Goal: Task Accomplishment & Management: Complete application form

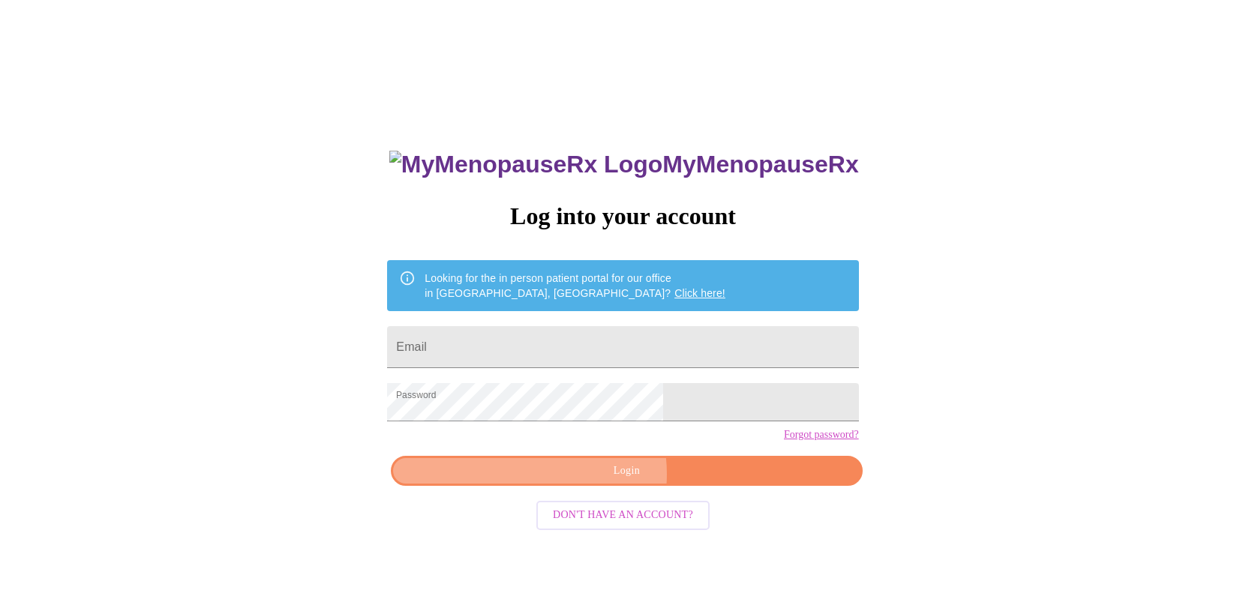
click at [611, 481] on span "Login" at bounding box center [626, 471] width 437 height 19
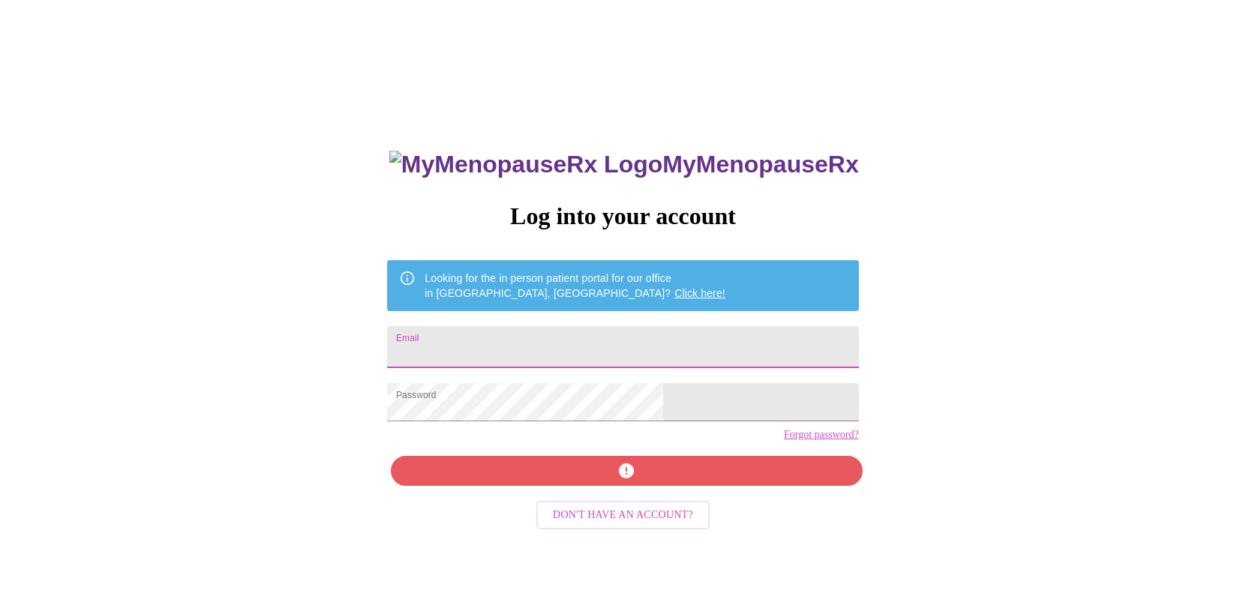
click at [573, 331] on input "Email" at bounding box center [622, 347] width 471 height 42
type input "[EMAIL_ADDRESS][DOMAIN_NAME]"
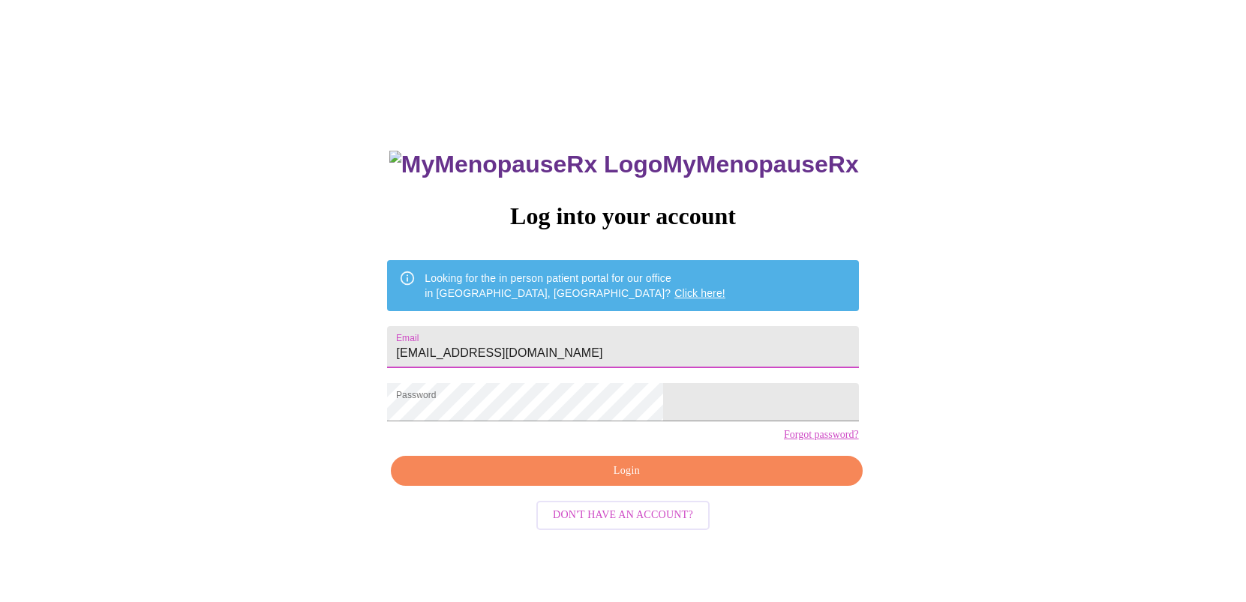
click at [593, 481] on span "Login" at bounding box center [626, 471] width 437 height 19
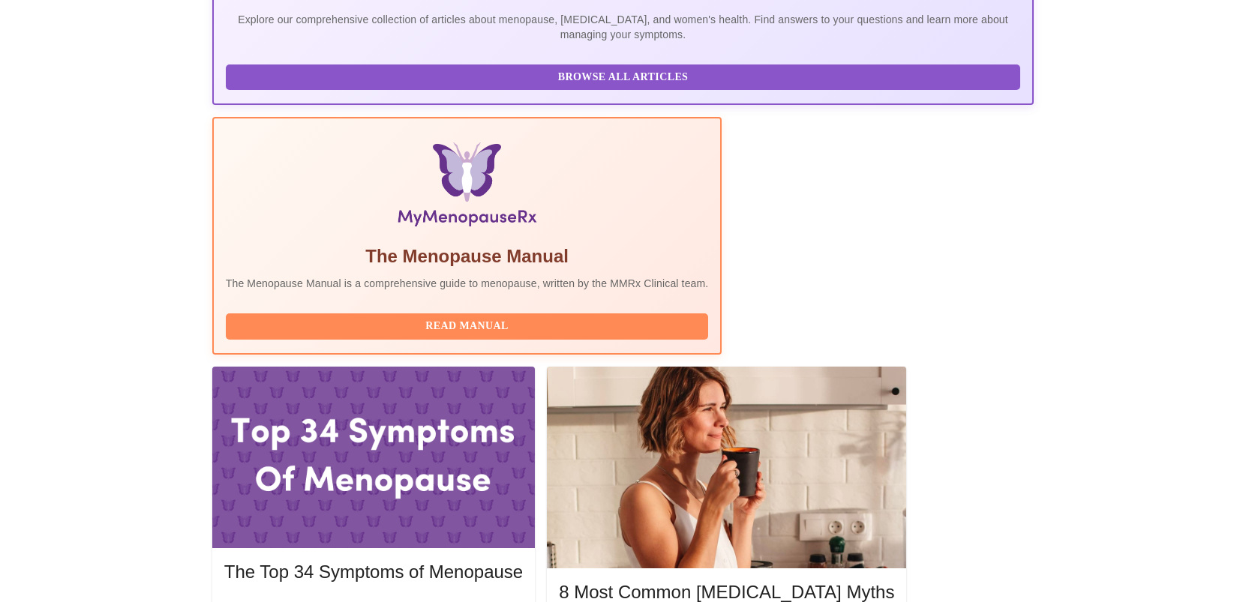
scroll to position [375, 0]
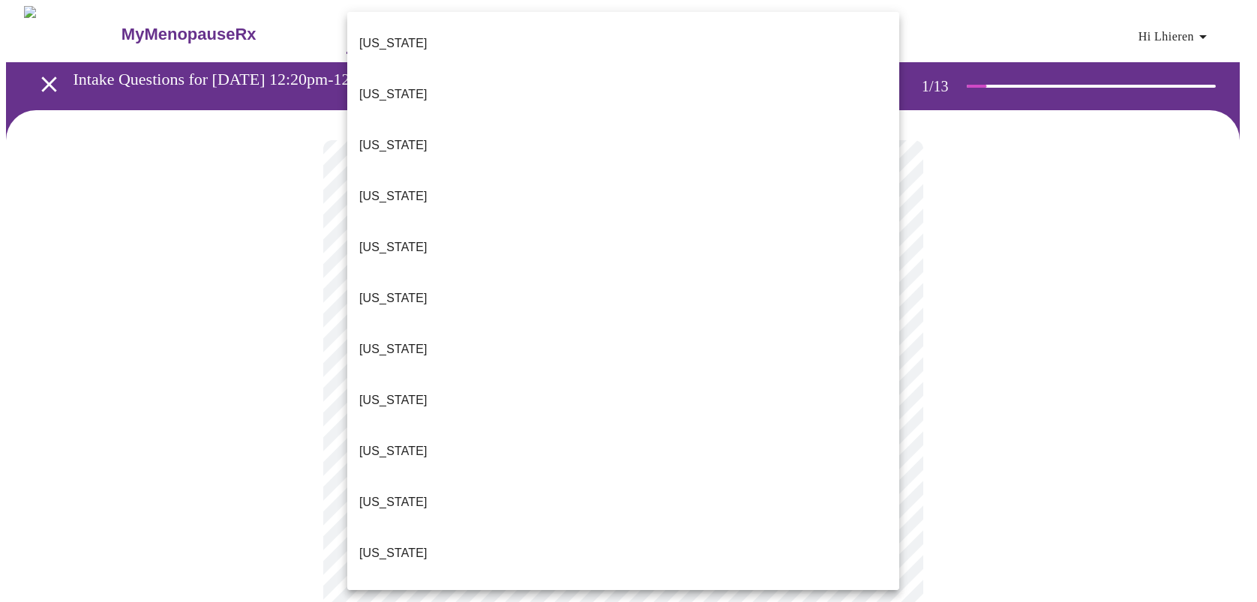
click at [525, 426] on li "[US_STATE]" at bounding box center [623, 451] width 552 height 51
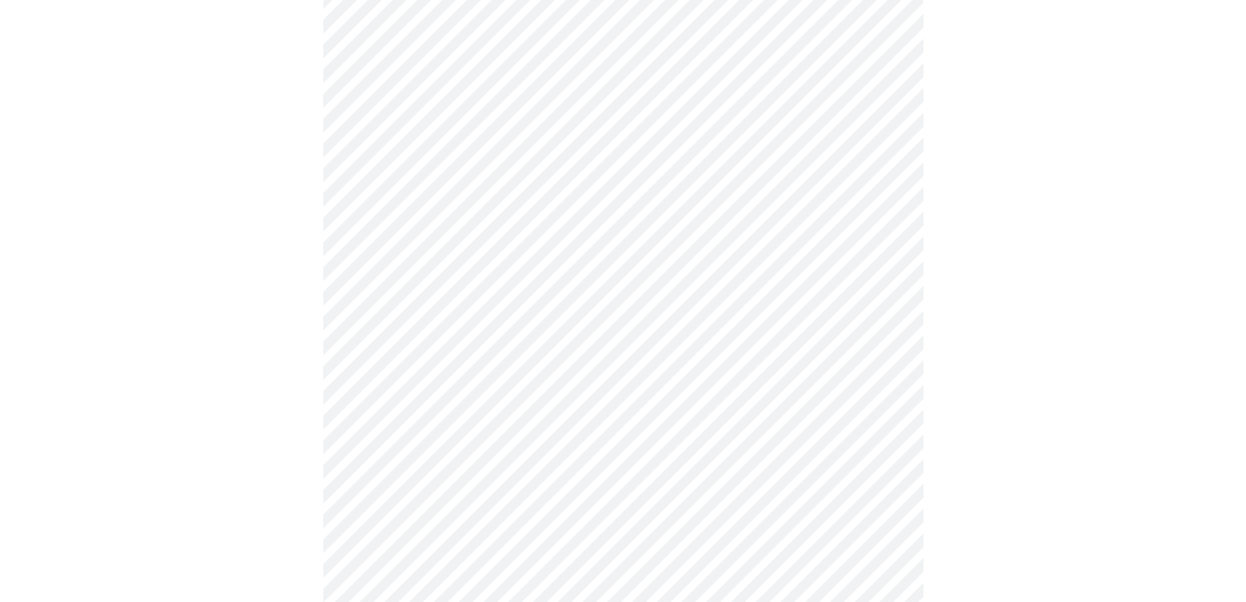
scroll to position [150, 0]
click at [518, 259] on body "MyMenopauseRx Appointments Messaging Labs Uploads Medications Community Refer a…" at bounding box center [623, 482] width 1234 height 1252
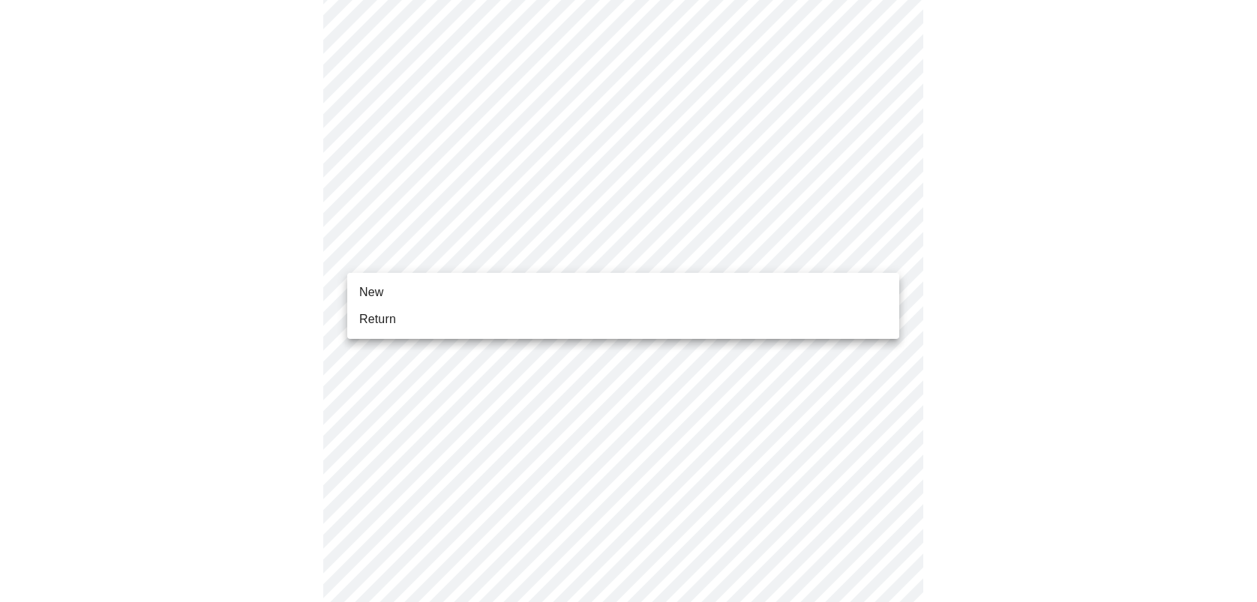
click at [434, 321] on li "Return" at bounding box center [623, 319] width 552 height 27
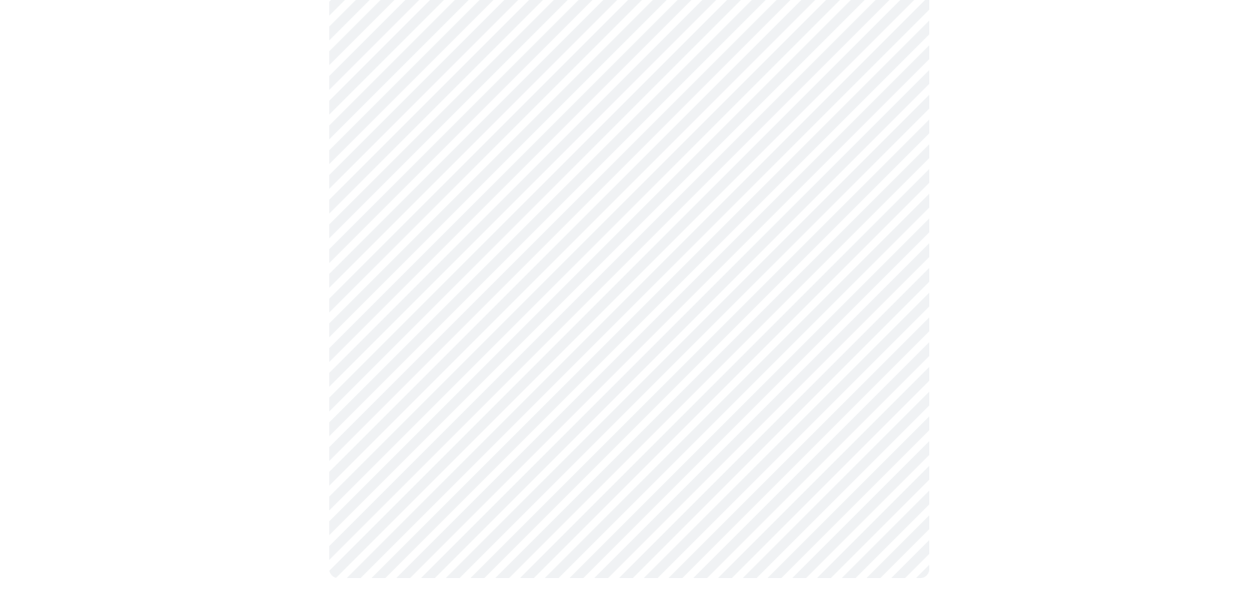
scroll to position [0, 0]
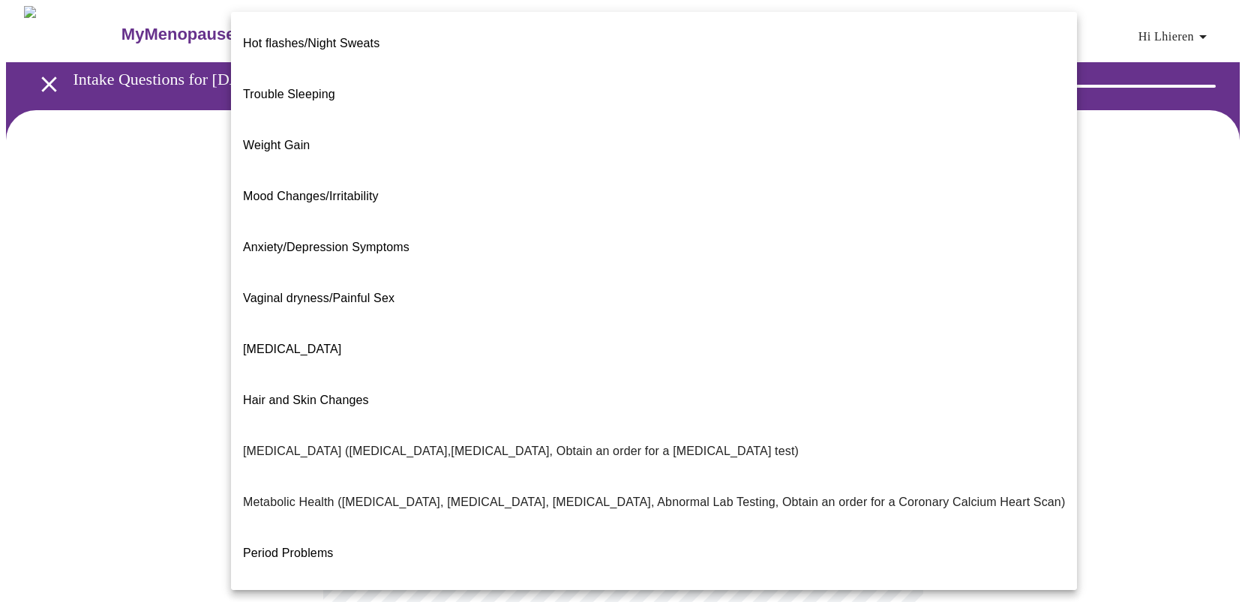
click at [656, 306] on body "MyMenopauseRx Appointments Messaging Labs Uploads Medications Community Refer a…" at bounding box center [628, 442] width 1245 height 872
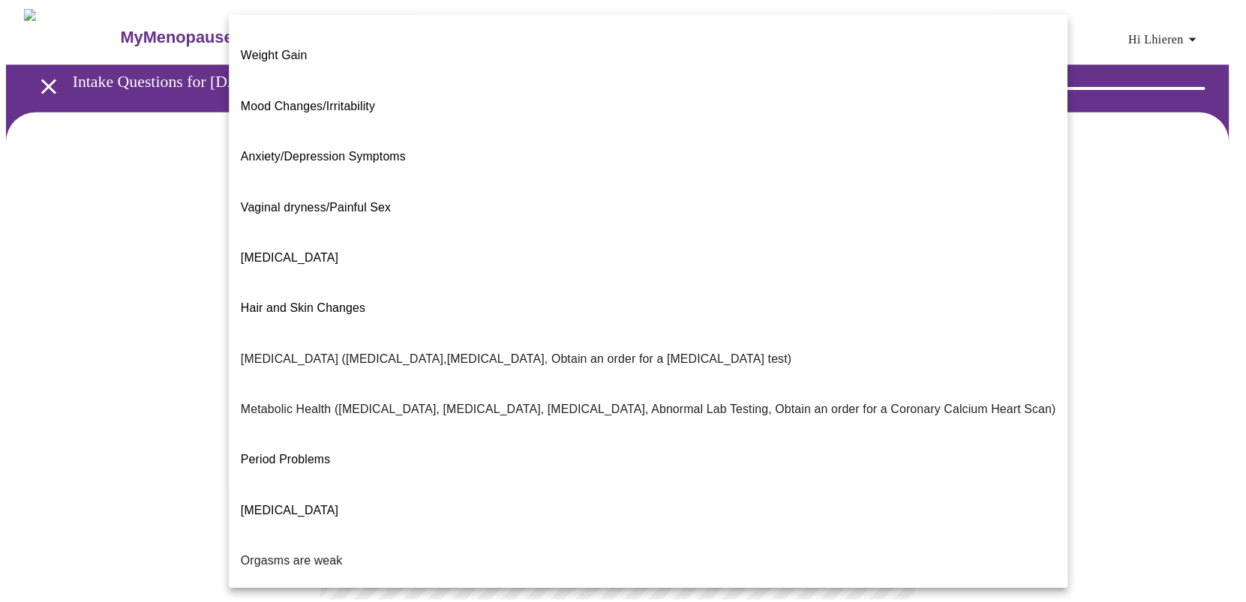
scroll to position [118, 0]
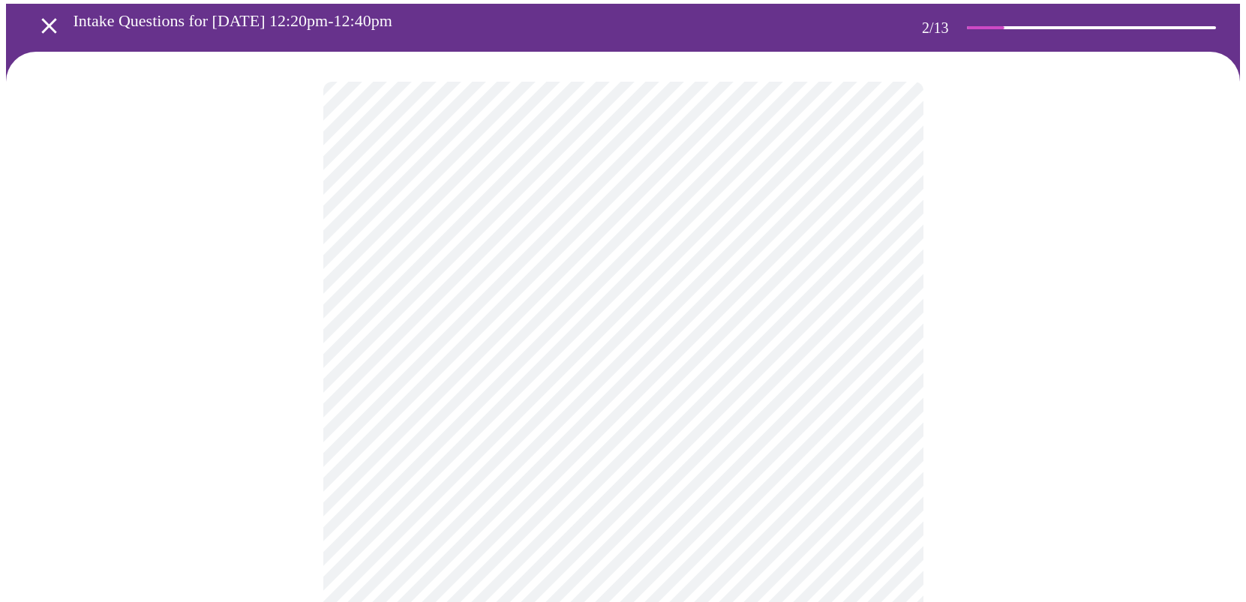
scroll to position [150, 0]
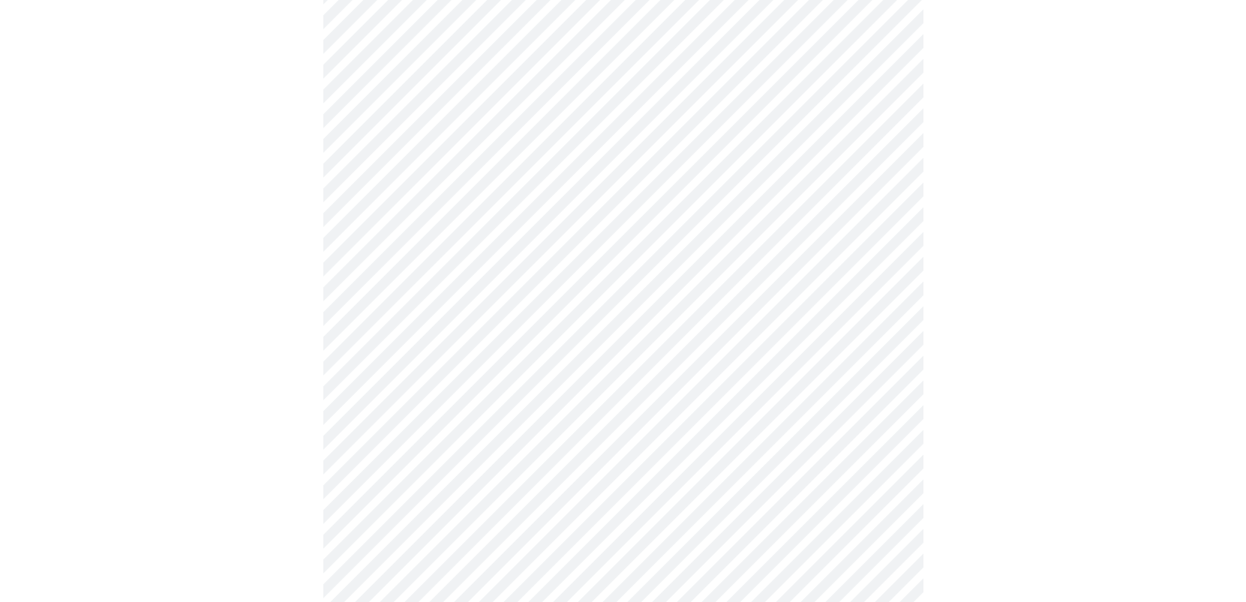
click at [431, 305] on body "MyMenopauseRx Appointments Messaging Labs Uploads Medications Community Refer a…" at bounding box center [623, 288] width 1234 height 864
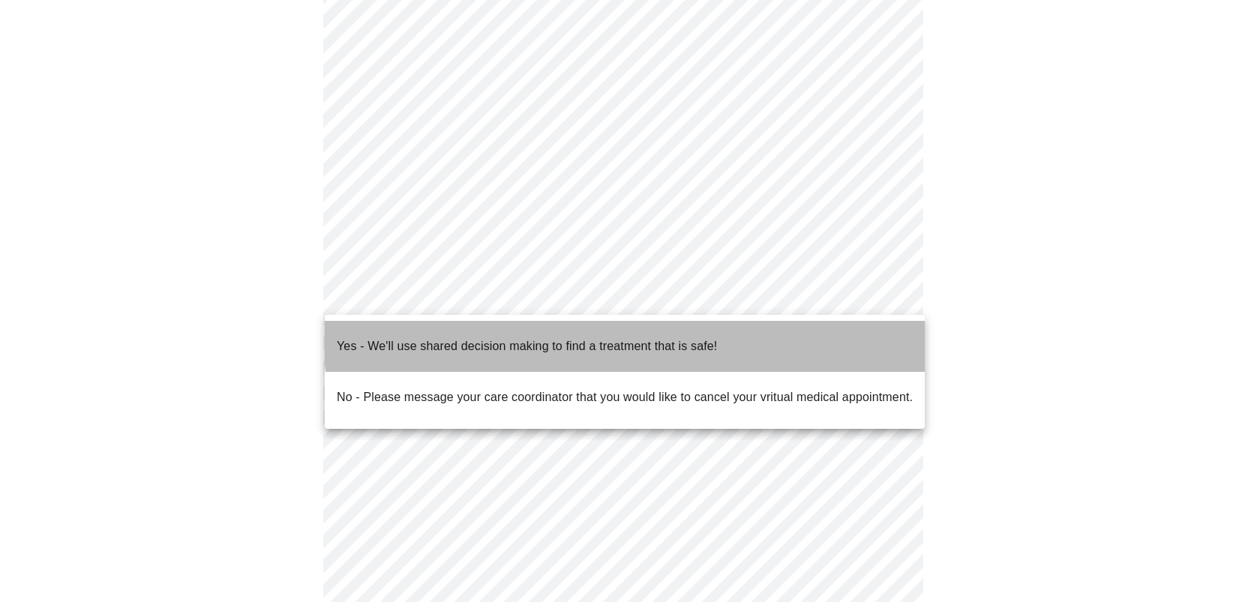
click at [631, 338] on p "Yes - We'll use shared decision making to find a treatment that is safe!" at bounding box center [527, 347] width 380 height 18
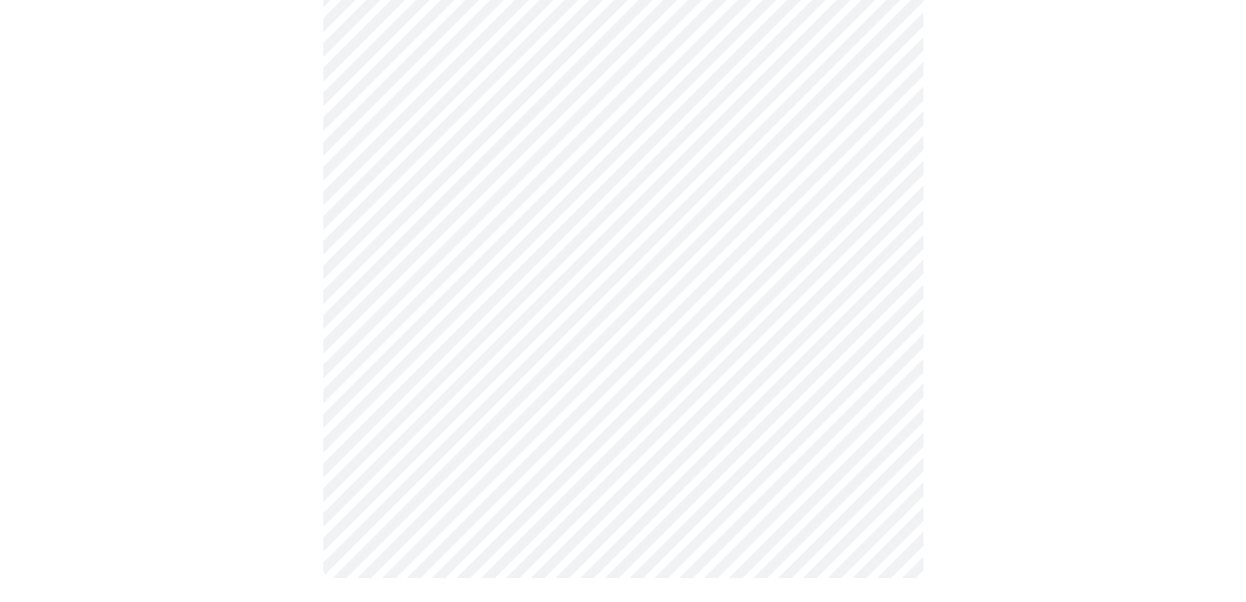
scroll to position [0, 0]
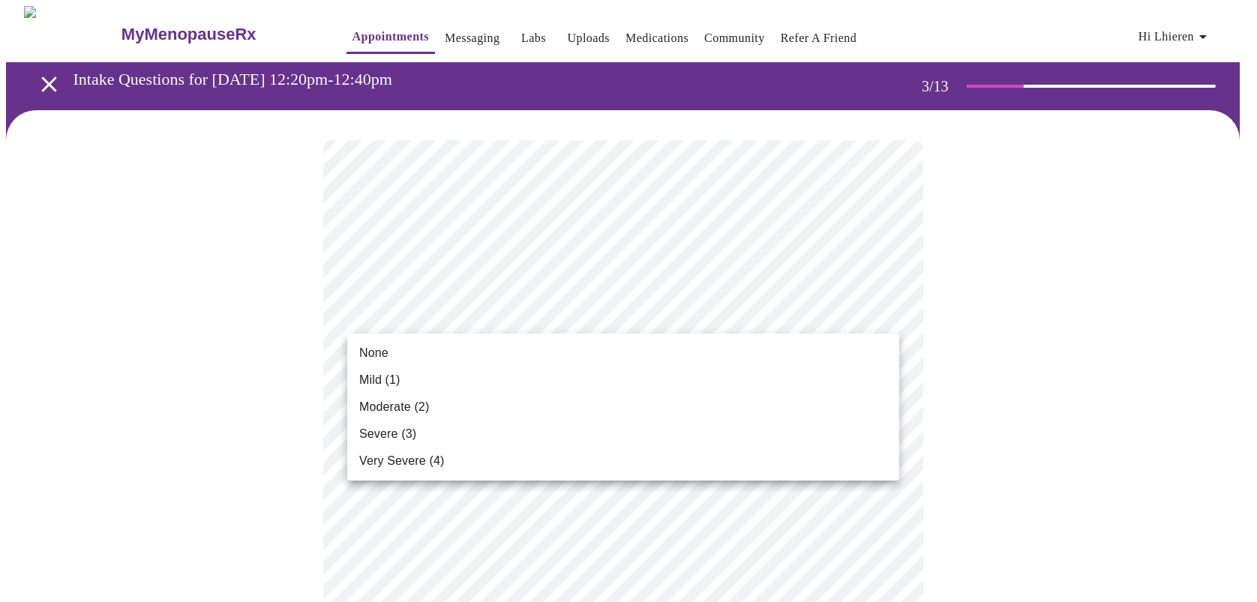
click at [381, 353] on span "None" at bounding box center [373, 353] width 29 height 18
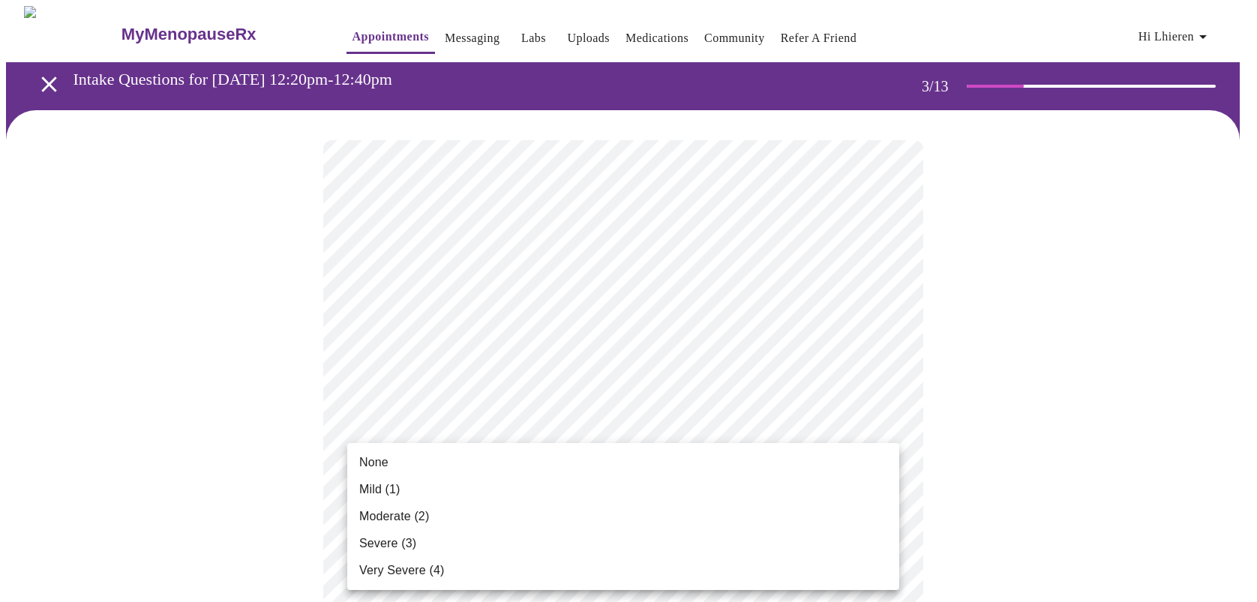
click at [401, 459] on li "None" at bounding box center [623, 462] width 552 height 27
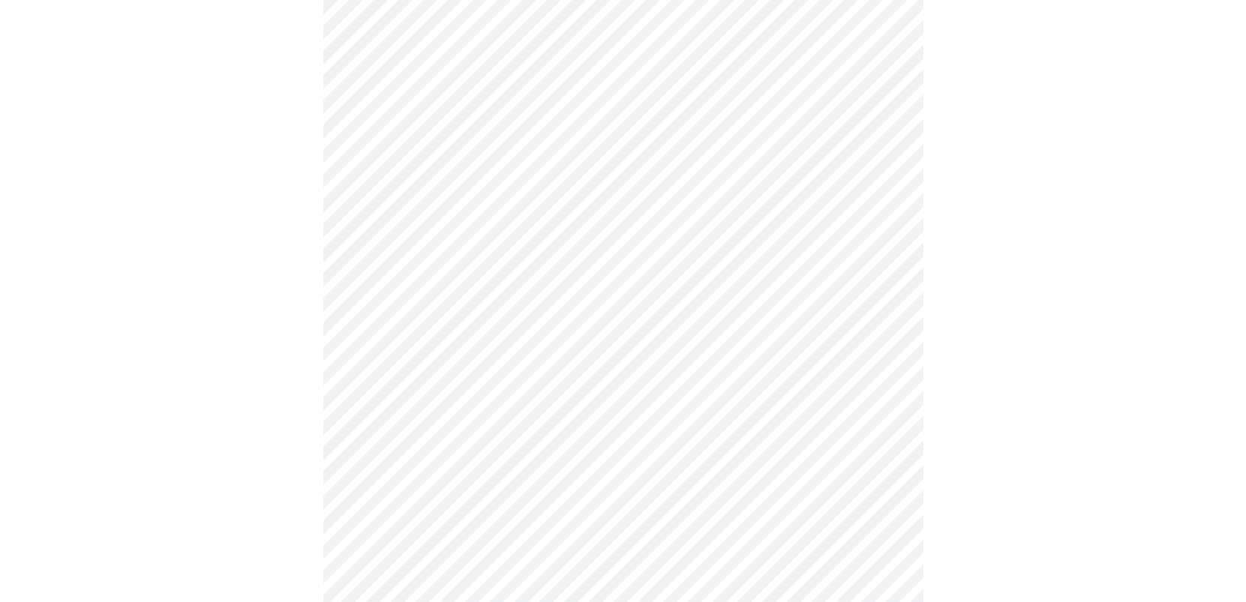
scroll to position [300, 0]
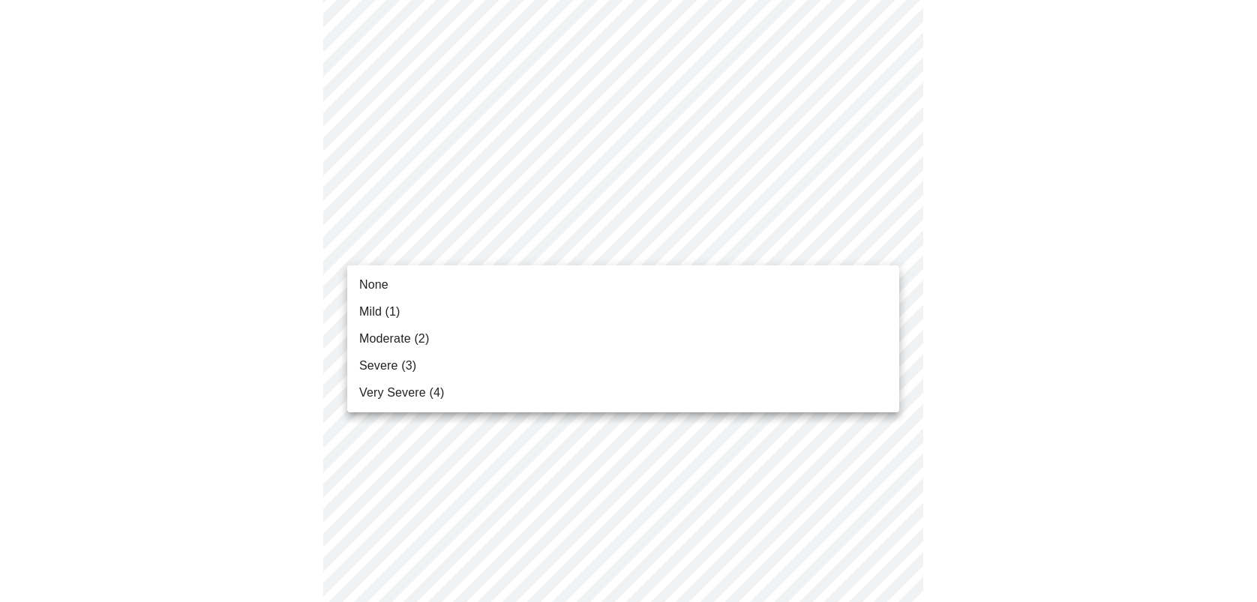
click at [371, 290] on span "None" at bounding box center [373, 285] width 29 height 18
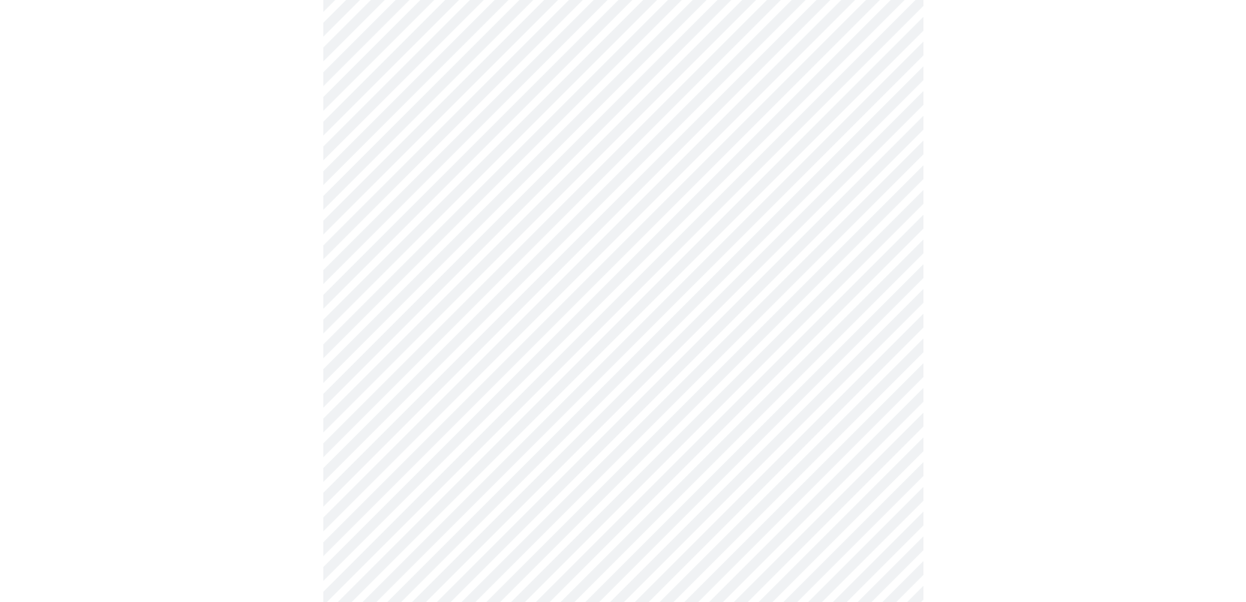
scroll to position [450, 0]
click at [423, 218] on body "MyMenopauseRx Appointments Messaging Labs Uploads Medications Community Refer a…" at bounding box center [623, 477] width 1234 height 1842
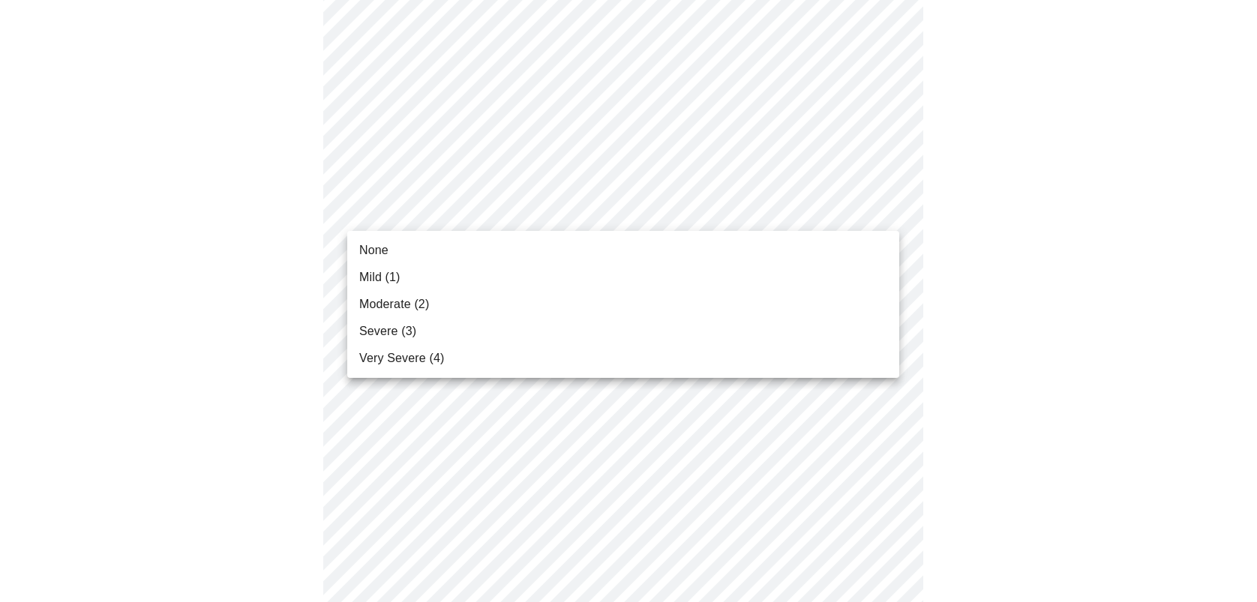
click at [382, 253] on span "None" at bounding box center [373, 251] width 29 height 18
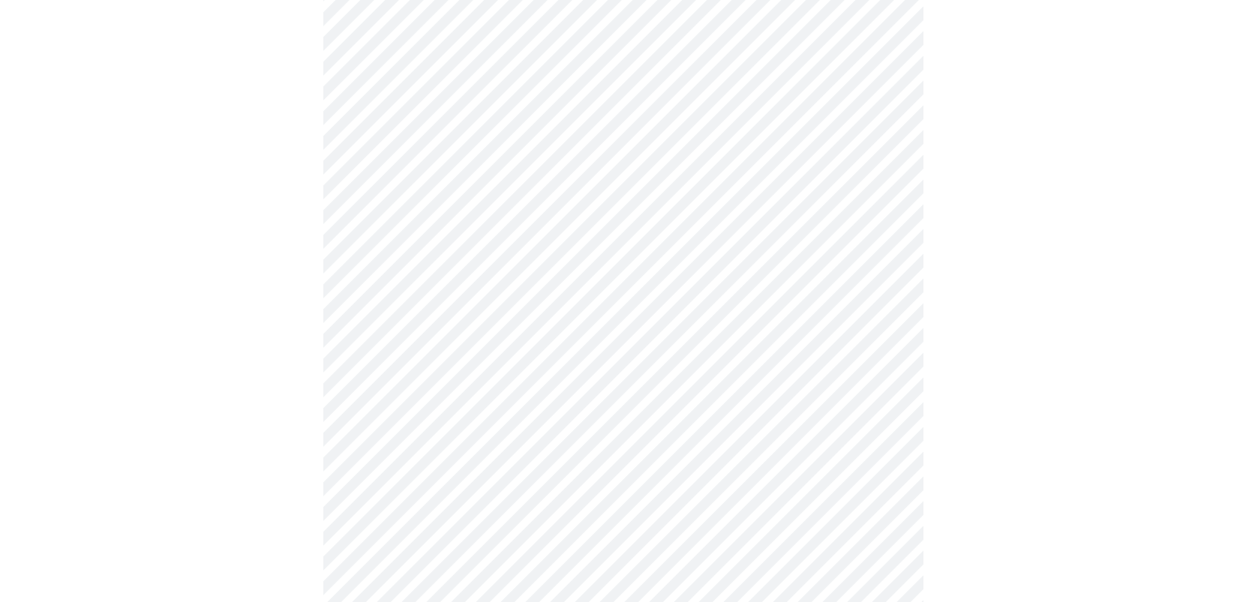
click at [402, 304] on body "MyMenopauseRx Appointments Messaging Labs Uploads Medications Community Refer a…" at bounding box center [623, 469] width 1234 height 1827
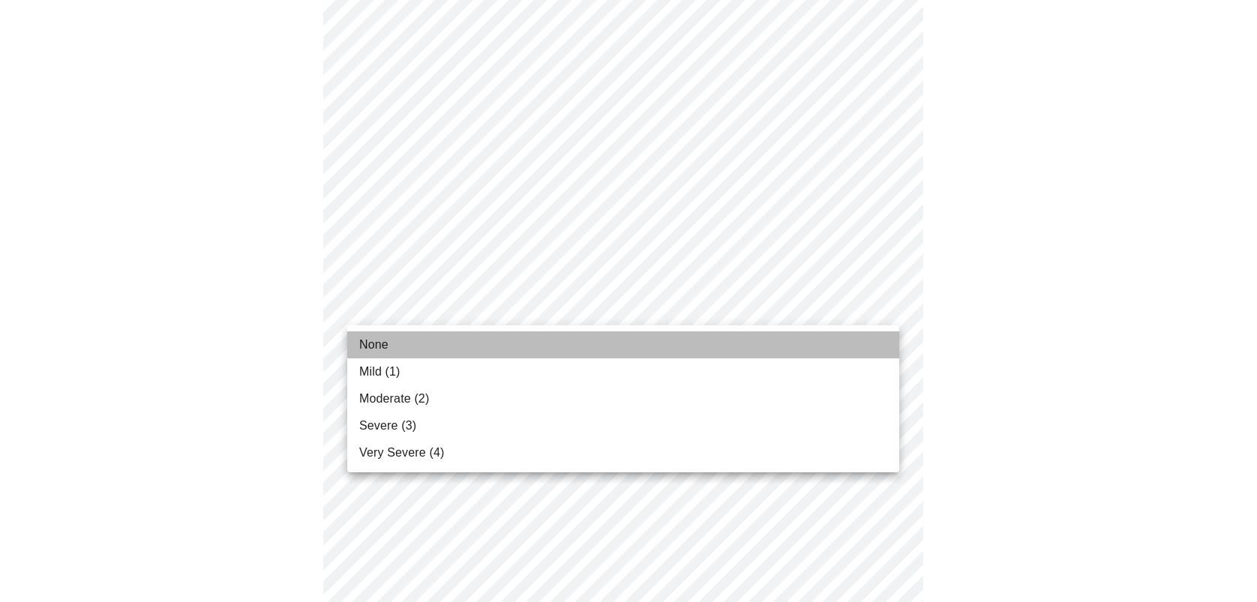
click at [386, 343] on span "None" at bounding box center [373, 345] width 29 height 18
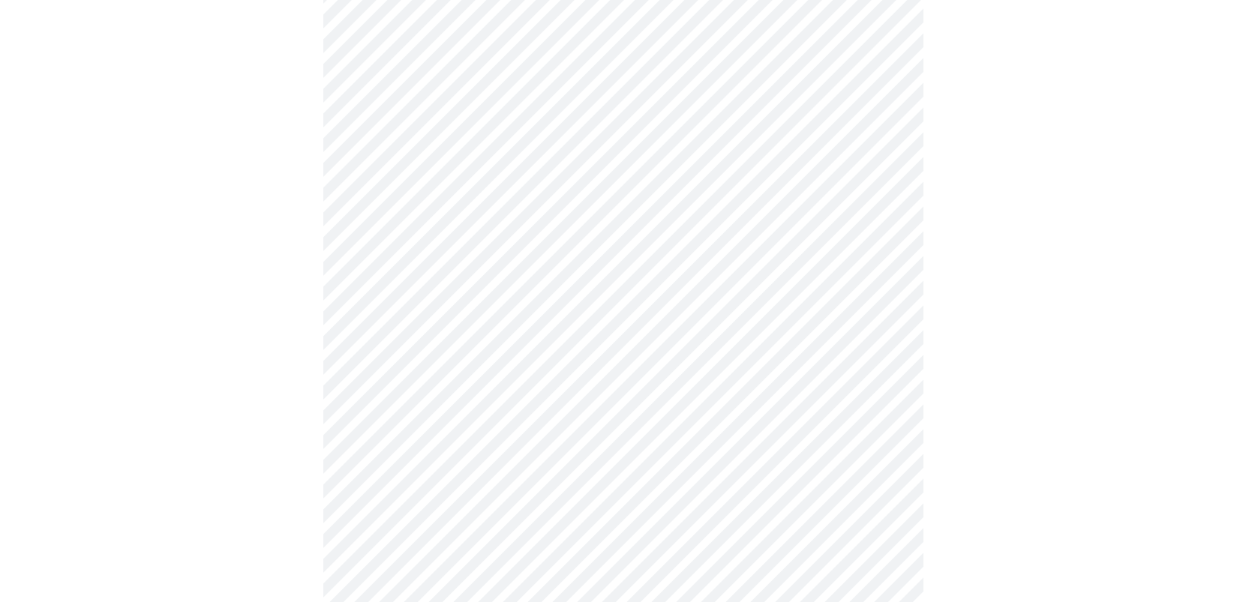
scroll to position [675, 0]
click at [359, 179] on body "MyMenopauseRx Appointments Messaging Labs Uploads Medications Community Refer a…" at bounding box center [623, 236] width 1234 height 1811
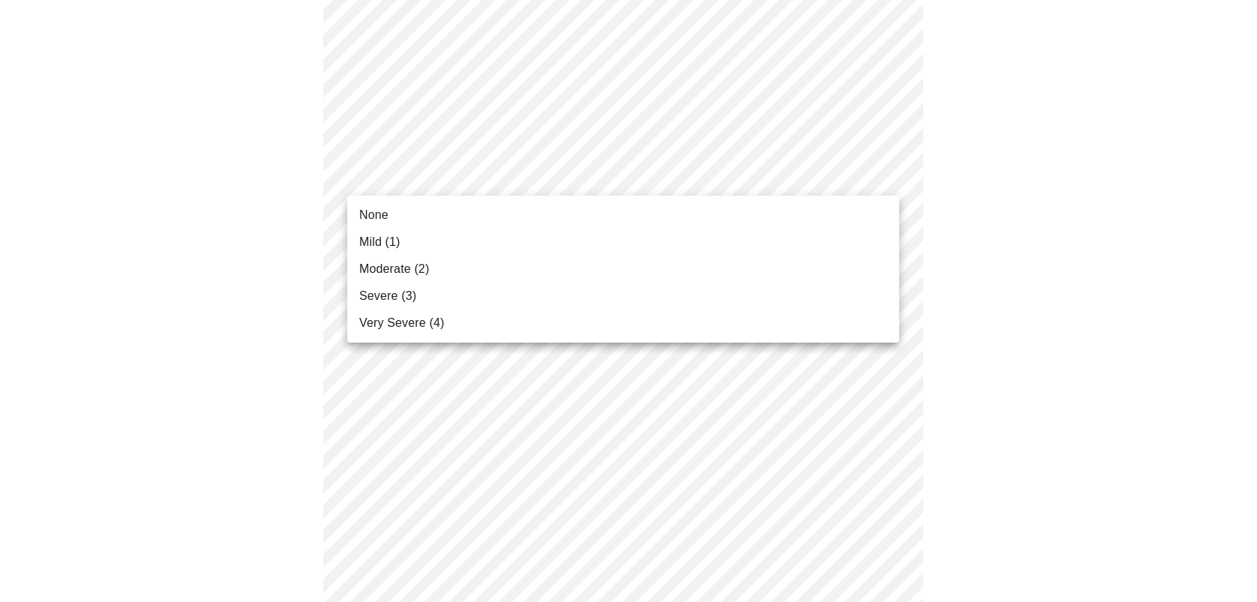
click at [369, 229] on li "Mild (1)" at bounding box center [623, 242] width 552 height 27
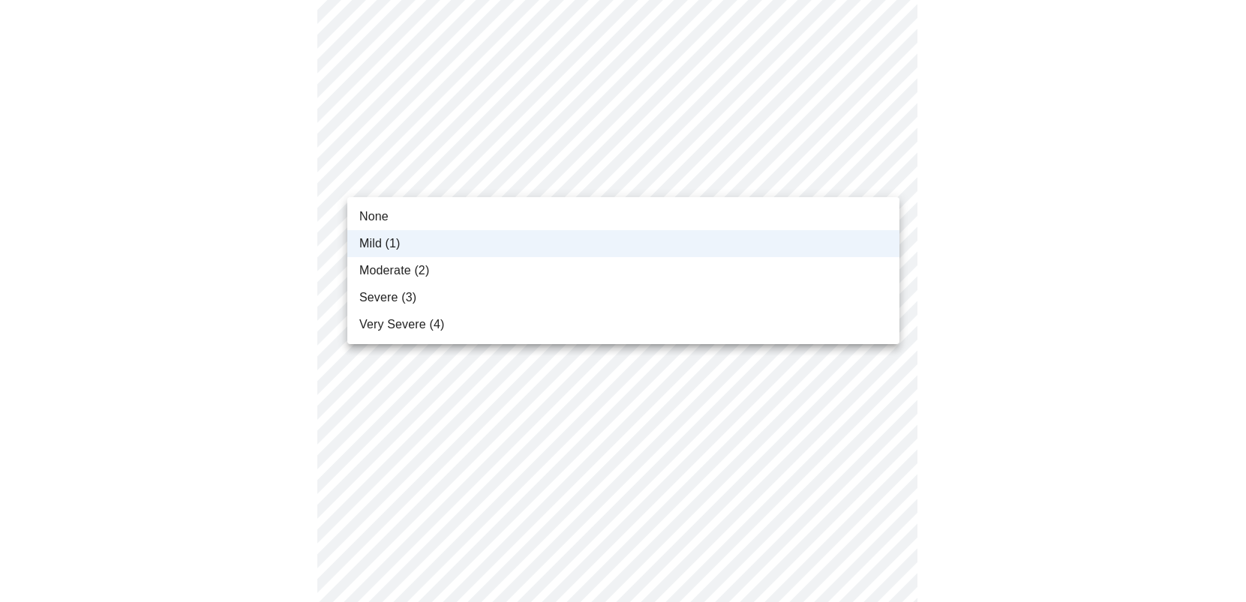
click at [379, 179] on body "MyMenopauseRx Appointments Messaging Labs Uploads Medications Community Refer a…" at bounding box center [623, 228] width 1234 height 1795
click at [382, 219] on span "None" at bounding box center [373, 217] width 29 height 18
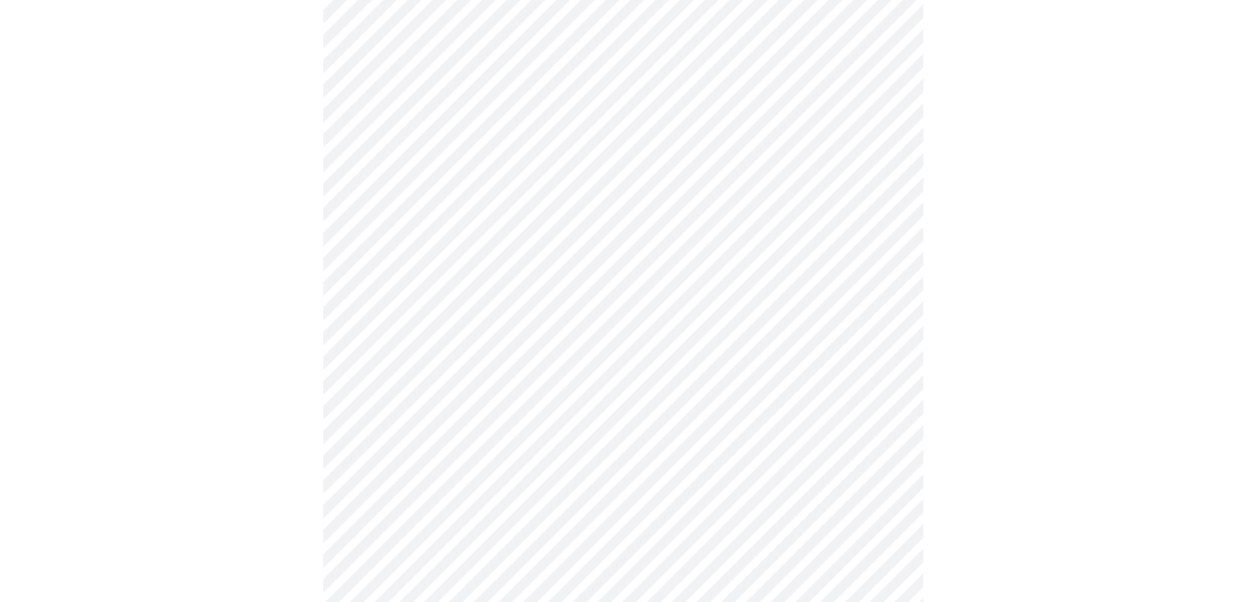
click at [490, 308] on body "MyMenopauseRx Appointments Messaging Labs Uploads Medications Community Refer a…" at bounding box center [623, 228] width 1234 height 1795
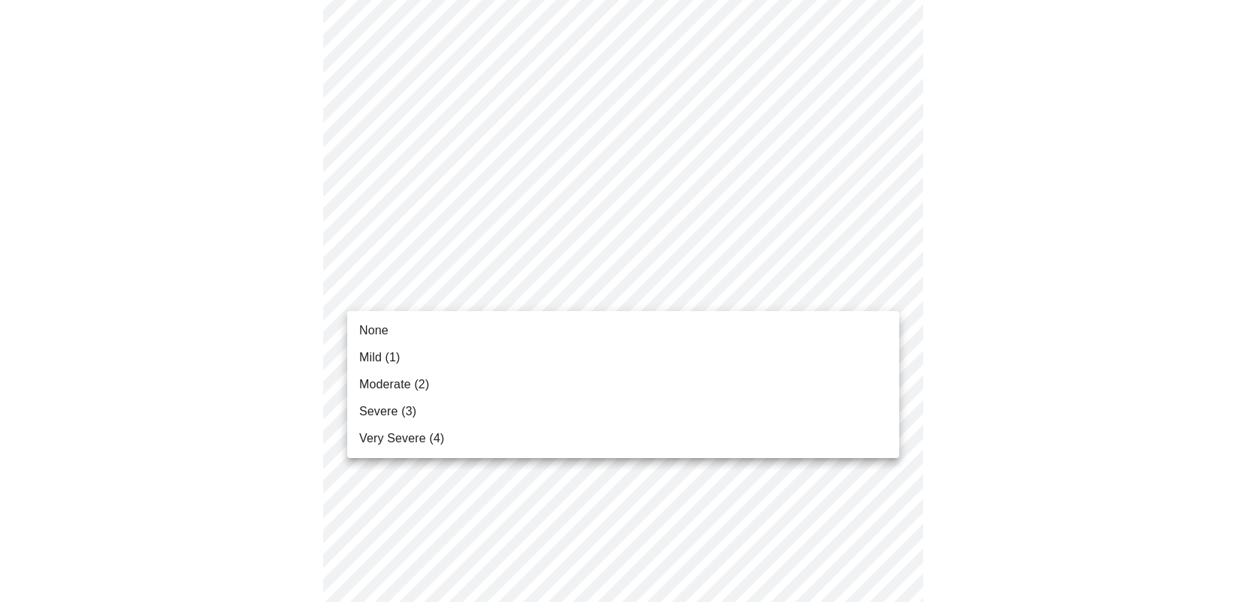
click at [389, 320] on li "None" at bounding box center [623, 330] width 552 height 27
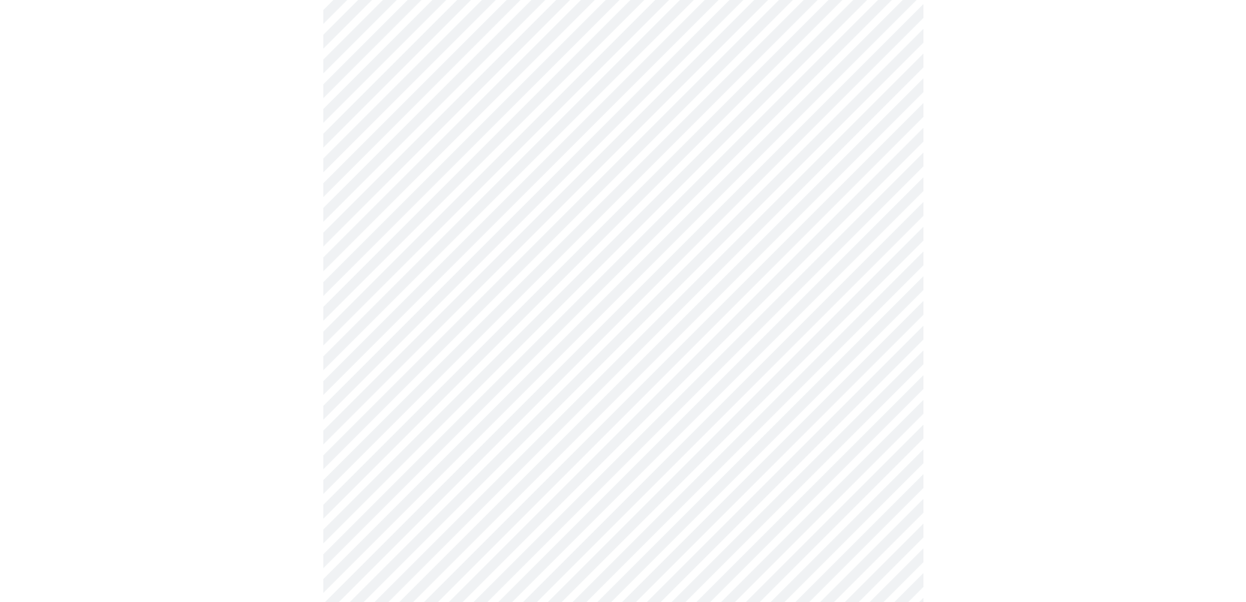
scroll to position [825, 0]
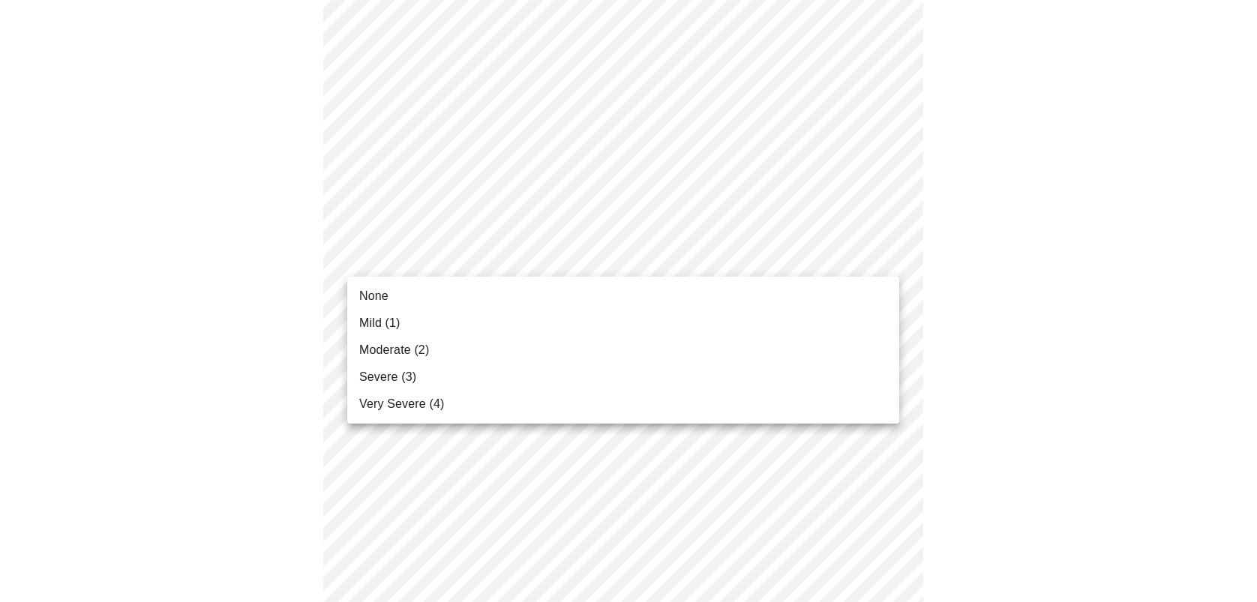
click at [428, 257] on body "MyMenopauseRx Appointments Messaging Labs Uploads Medications Community Refer a…" at bounding box center [628, 70] width 1245 height 1779
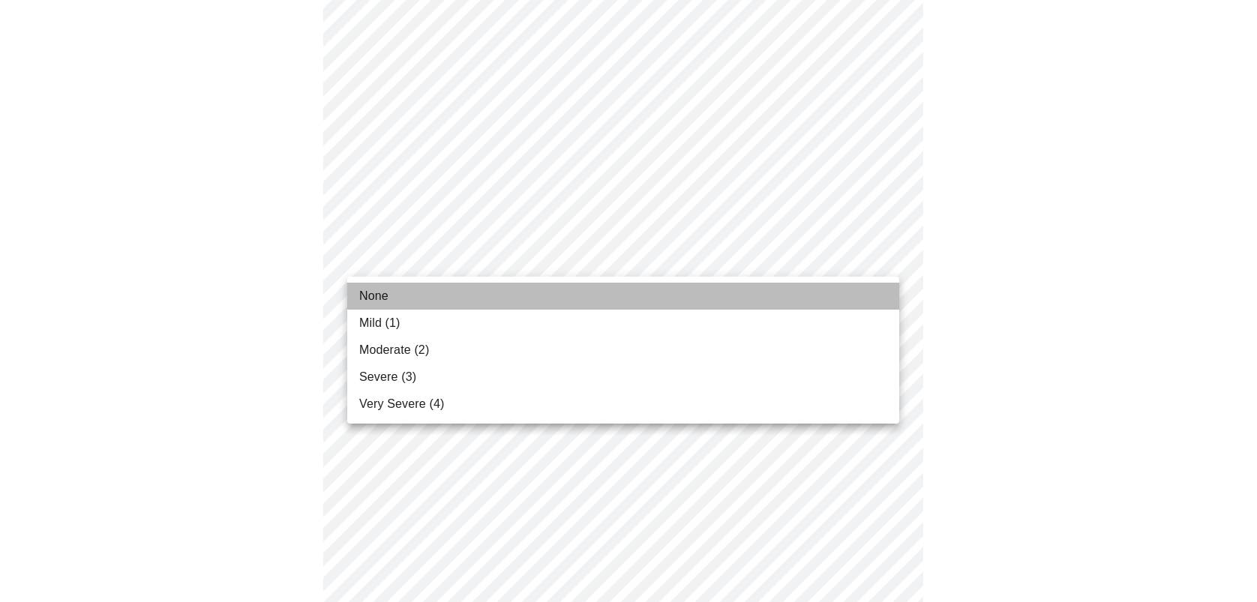
click at [370, 290] on span "None" at bounding box center [373, 296] width 29 height 18
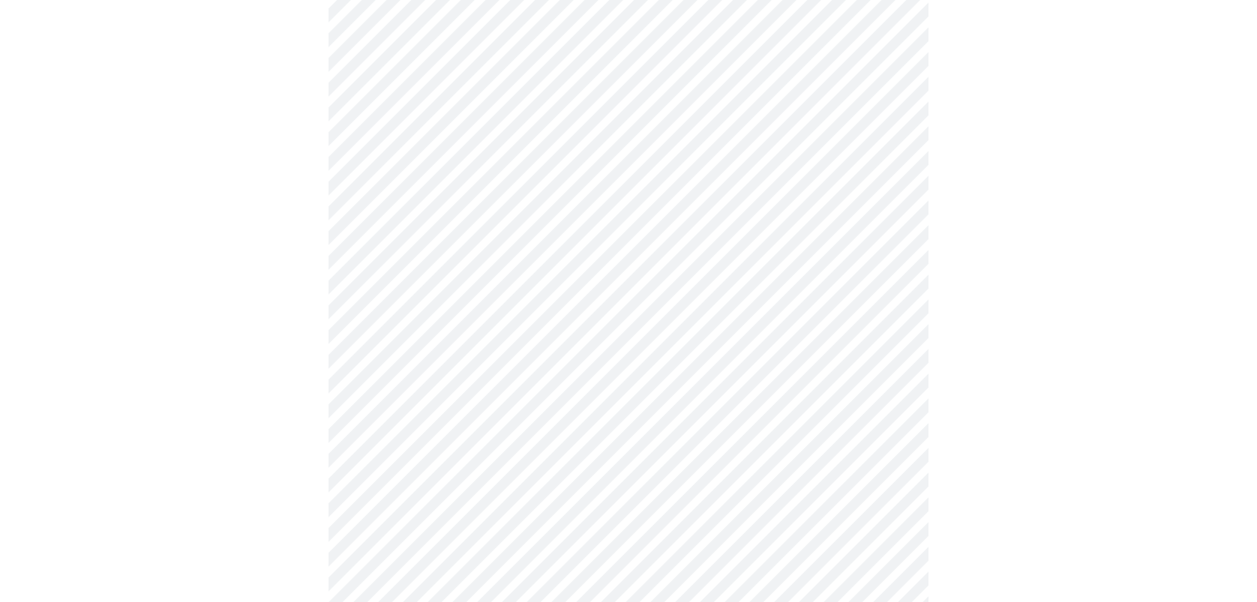
click at [454, 377] on body "MyMenopauseRx Appointments Messaging Labs Uploads Medications Community Refer a…" at bounding box center [628, 63] width 1245 height 1764
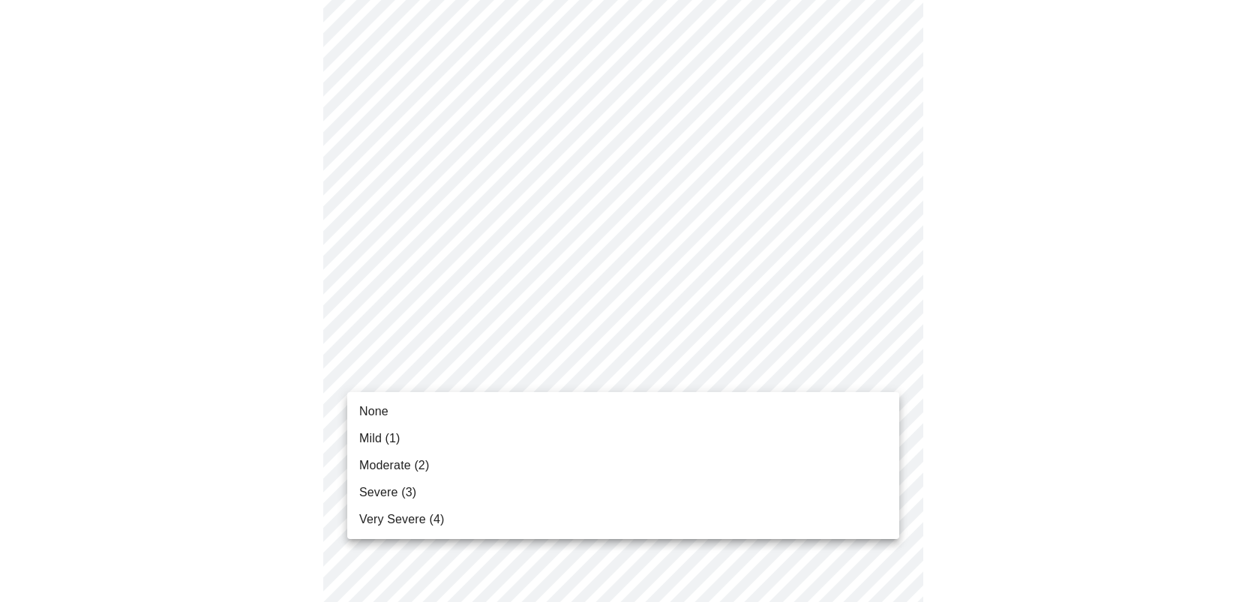
click at [388, 442] on span "Mild (1)" at bounding box center [379, 439] width 41 height 18
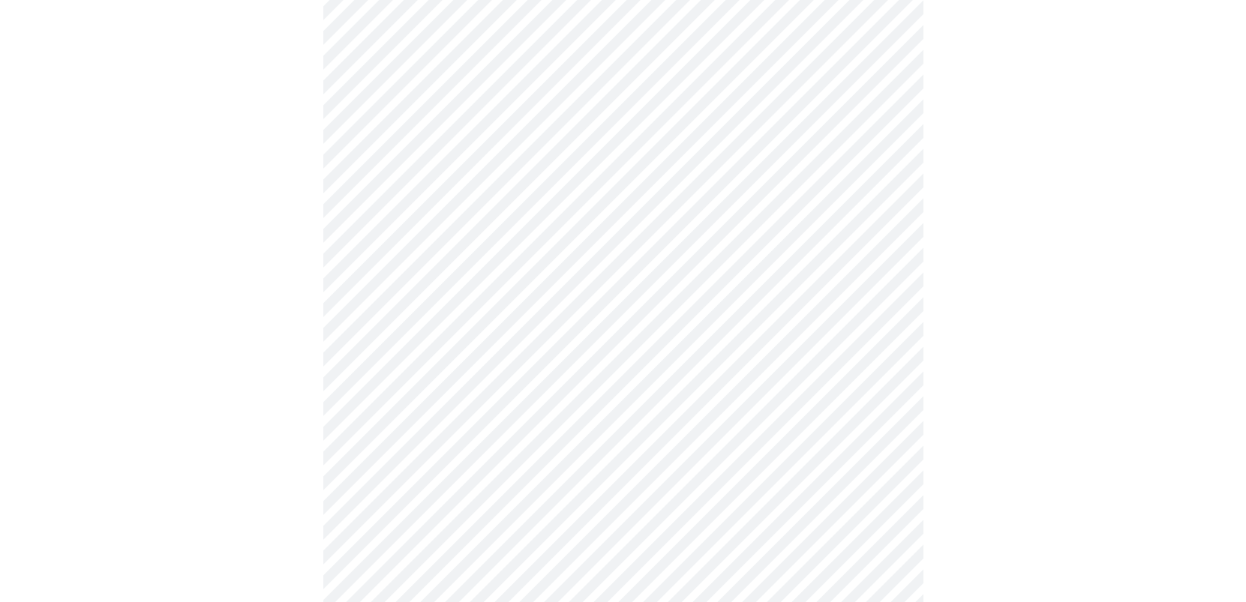
scroll to position [1050, 0]
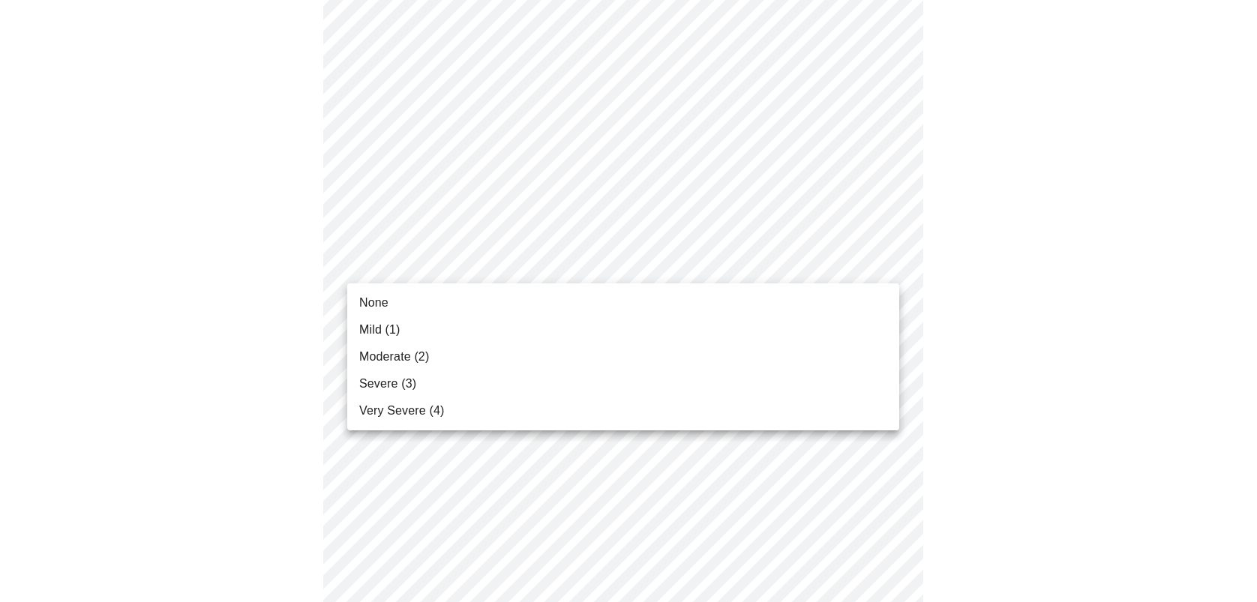
click at [383, 308] on span "None" at bounding box center [373, 303] width 29 height 18
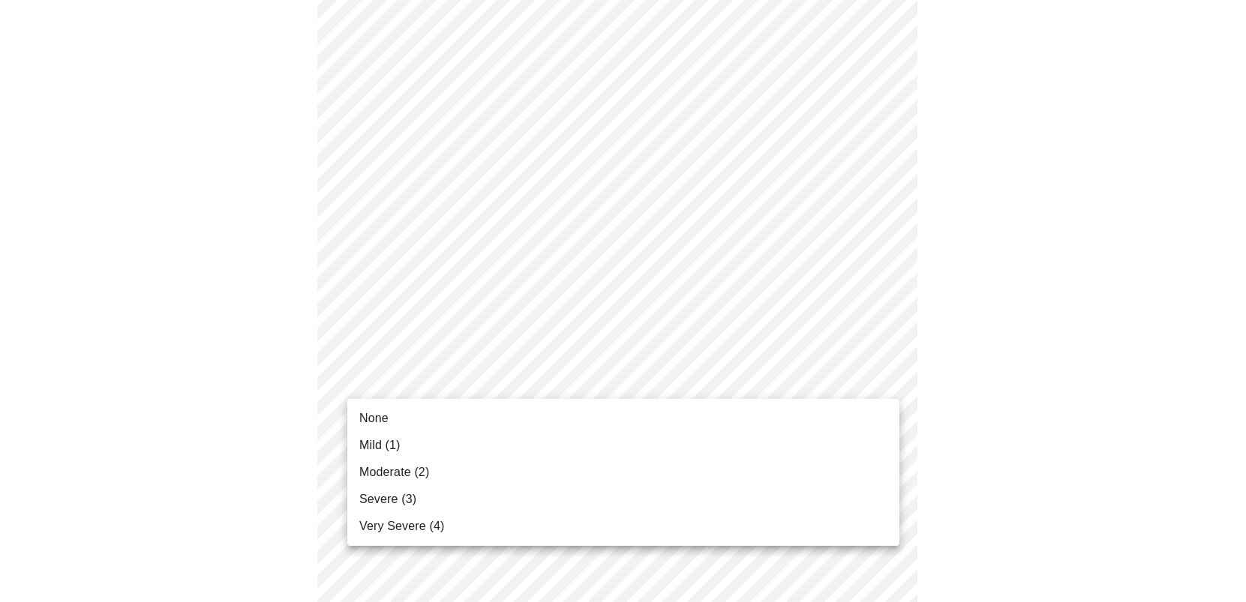
click at [394, 416] on li "None" at bounding box center [623, 418] width 552 height 27
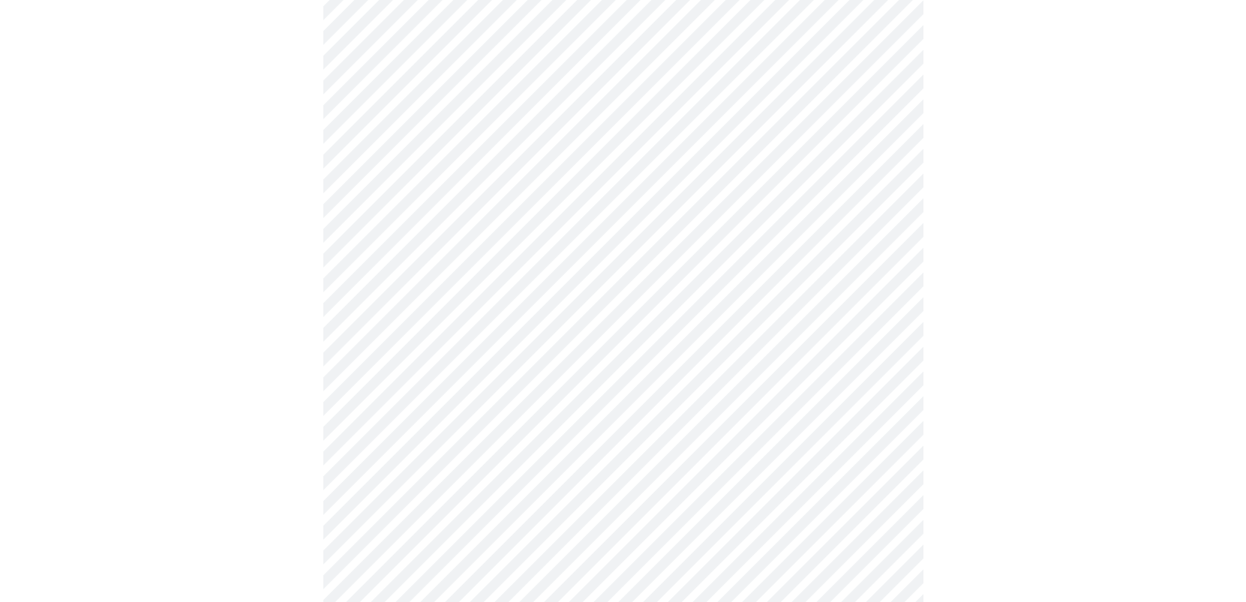
scroll to position [1114, 0]
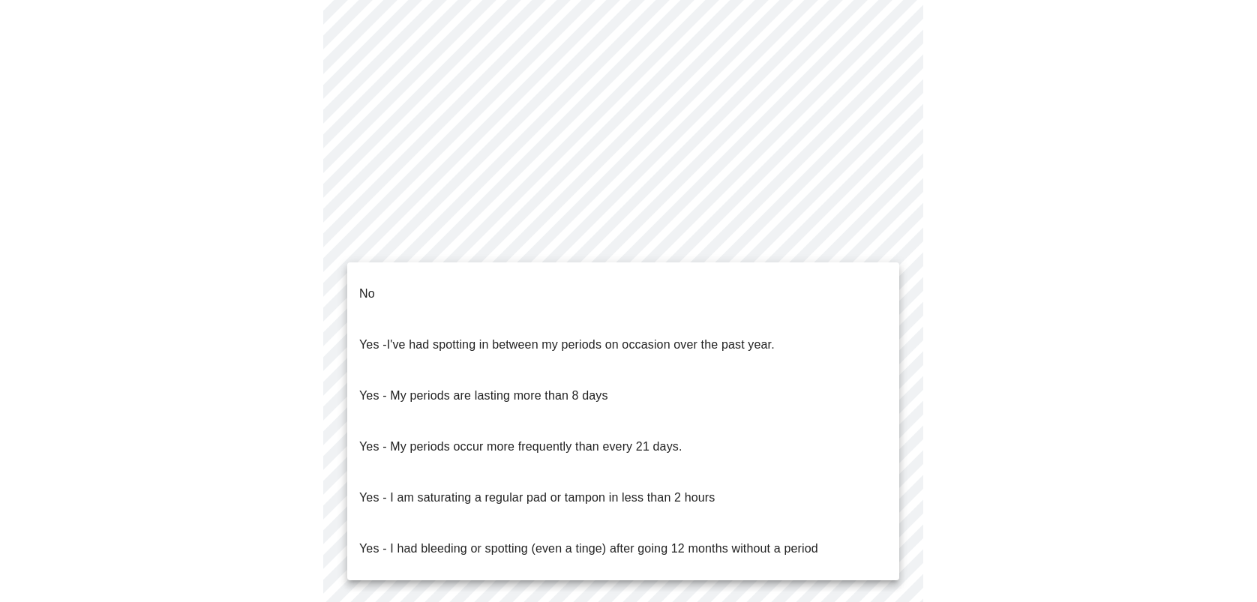
click at [412, 245] on body "MyMenopauseRx Appointments Messaging Labs Uploads Medications Community Refer a…" at bounding box center [628, 94] width 1245 height 1376
click at [395, 281] on li "No" at bounding box center [623, 294] width 552 height 51
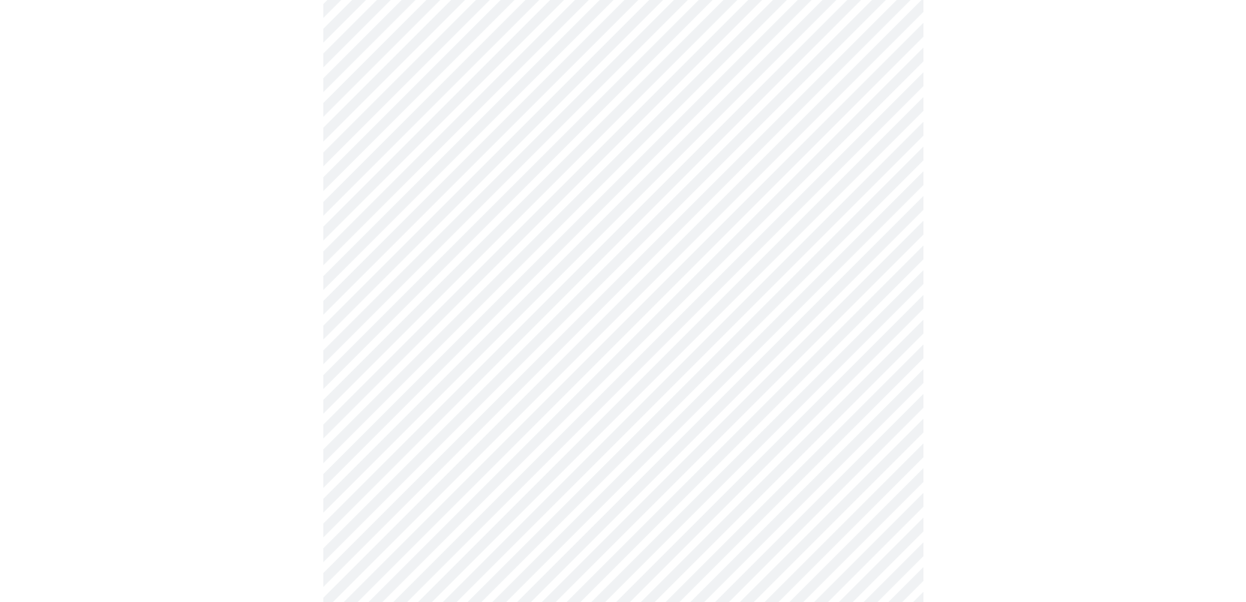
scroll to position [750, 0]
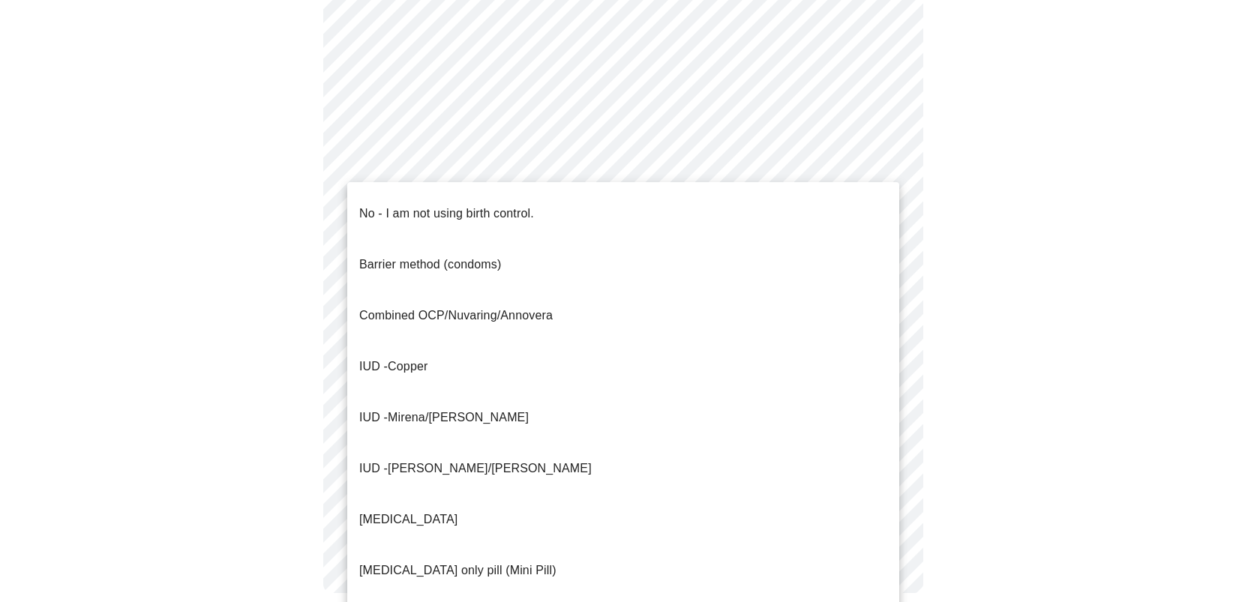
click at [443, 411] on span "Mirena/[PERSON_NAME]" at bounding box center [458, 417] width 141 height 13
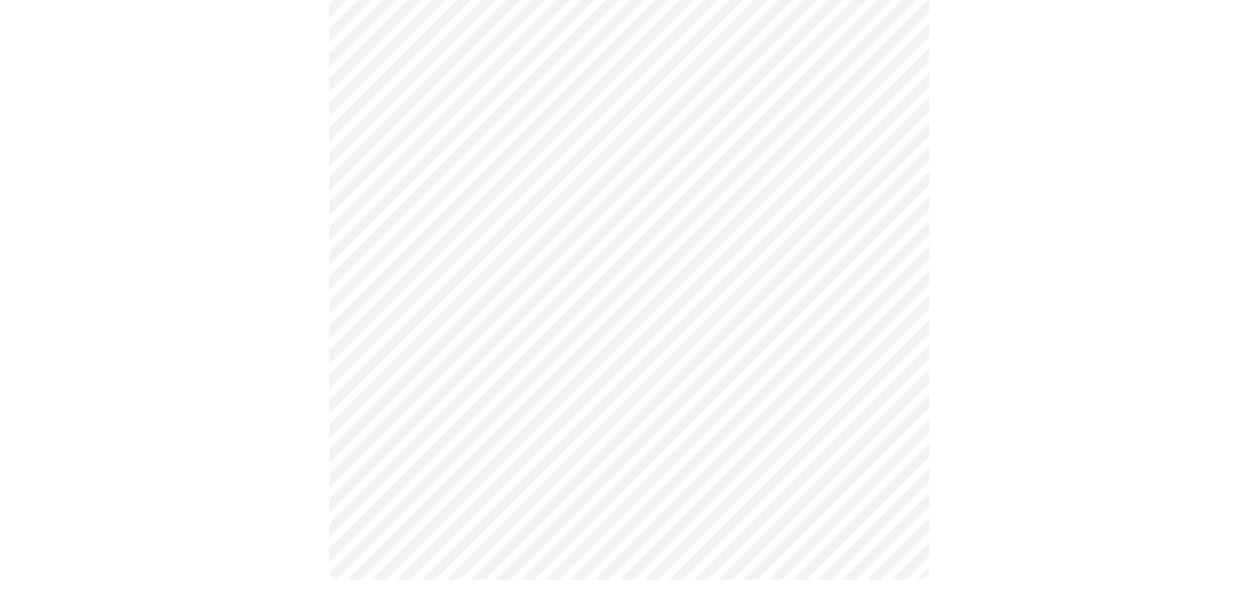
scroll to position [757, 0]
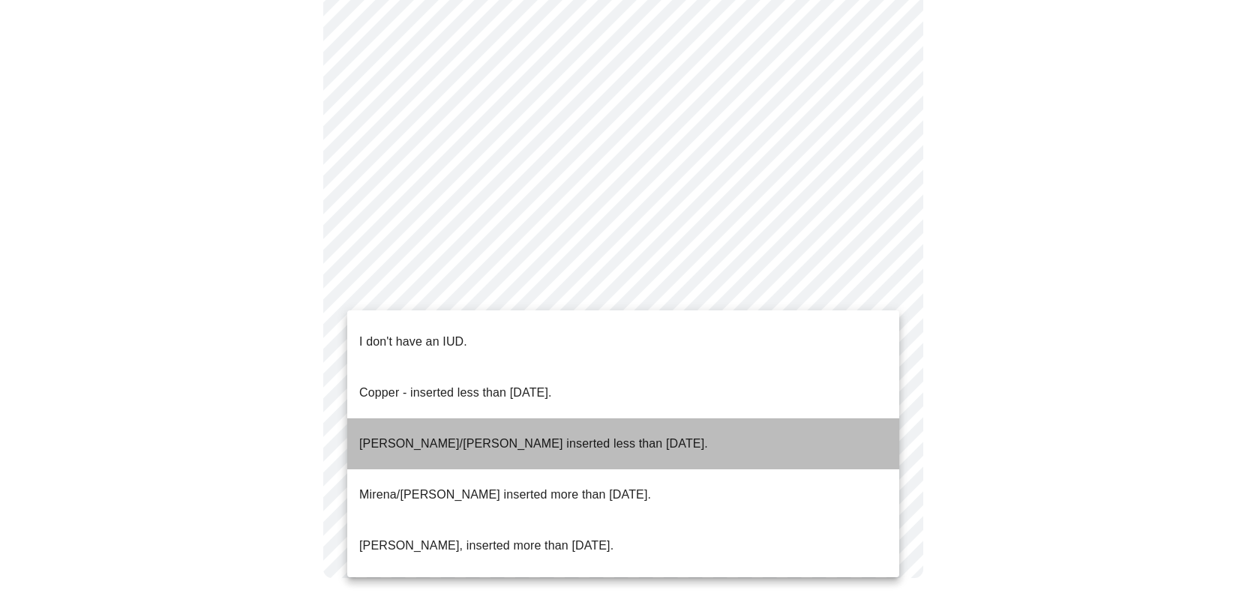
click at [500, 435] on p "[PERSON_NAME]/[PERSON_NAME] inserted less than [DATE]." at bounding box center [533, 444] width 349 height 18
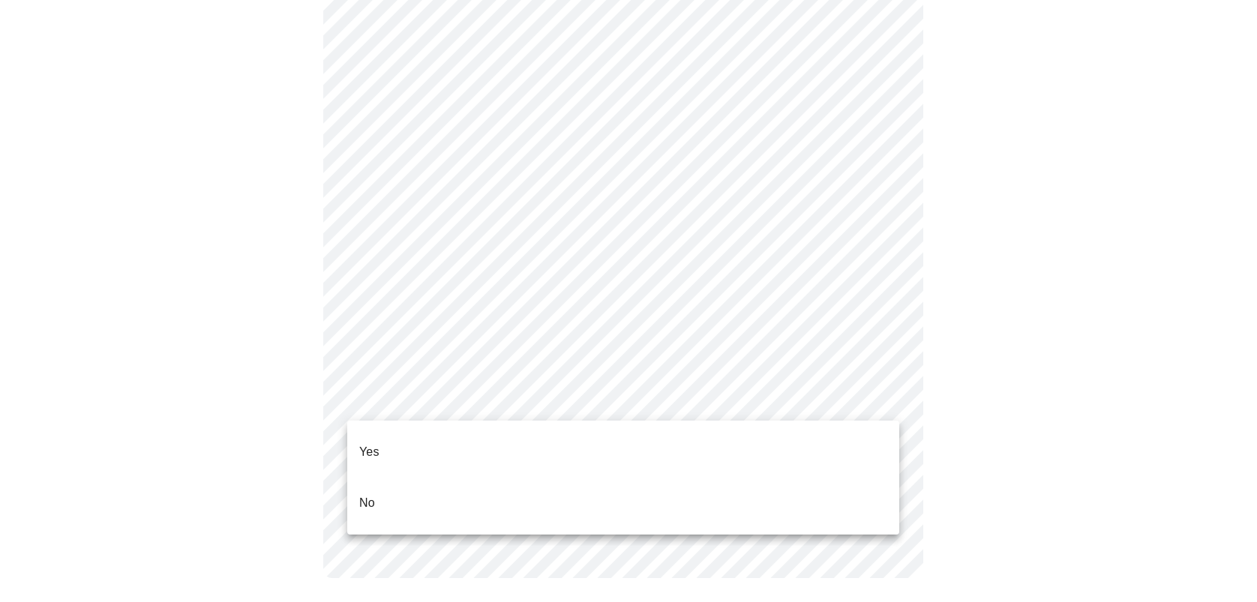
click at [409, 443] on li "Yes" at bounding box center [623, 452] width 552 height 51
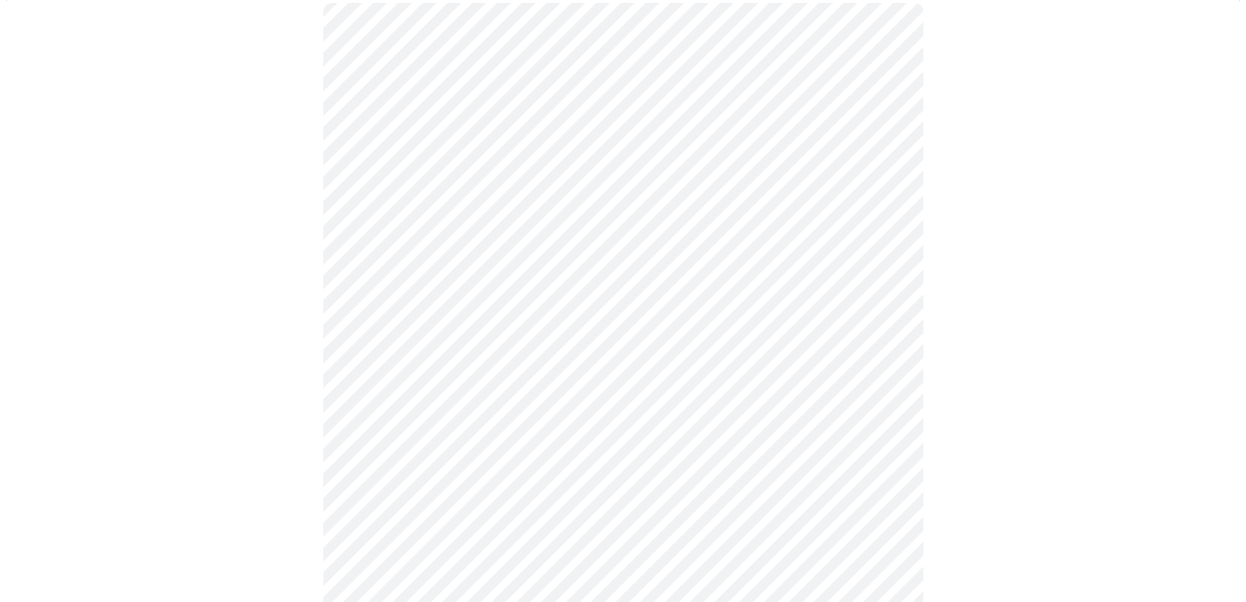
scroll to position [150, 0]
click at [445, 360] on body "MyMenopauseRx Appointments Messaging Labs Uploads Medications Community Refer a…" at bounding box center [623, 391] width 1234 height 1070
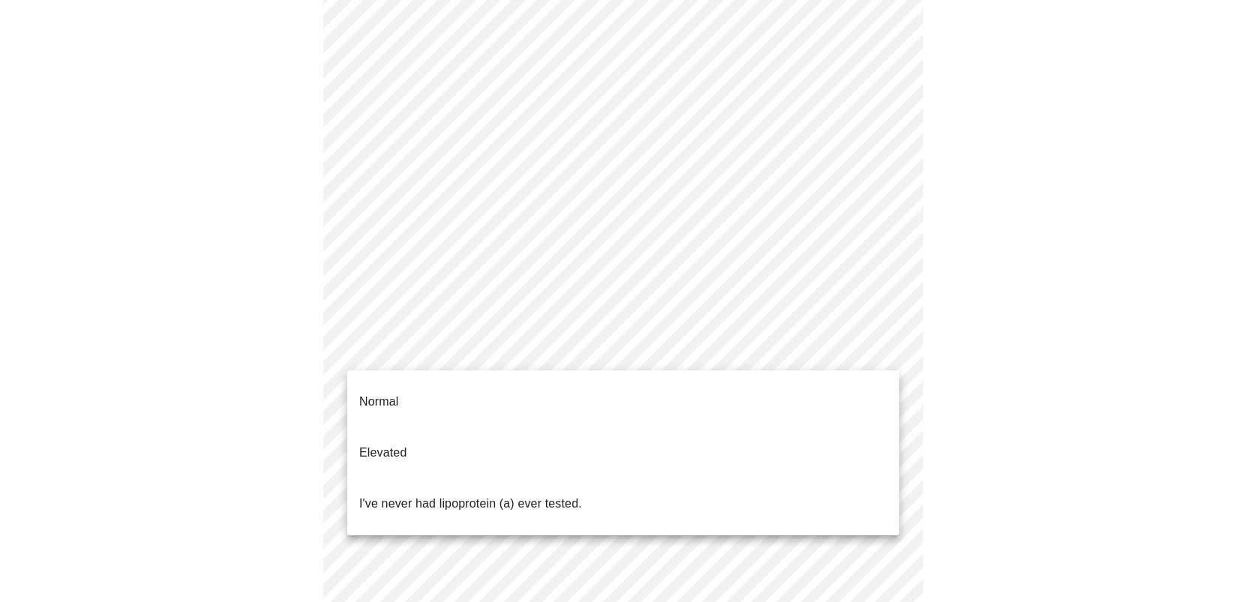
click at [445, 495] on p "I've never had lipoprotein (a) ever tested." at bounding box center [470, 504] width 223 height 18
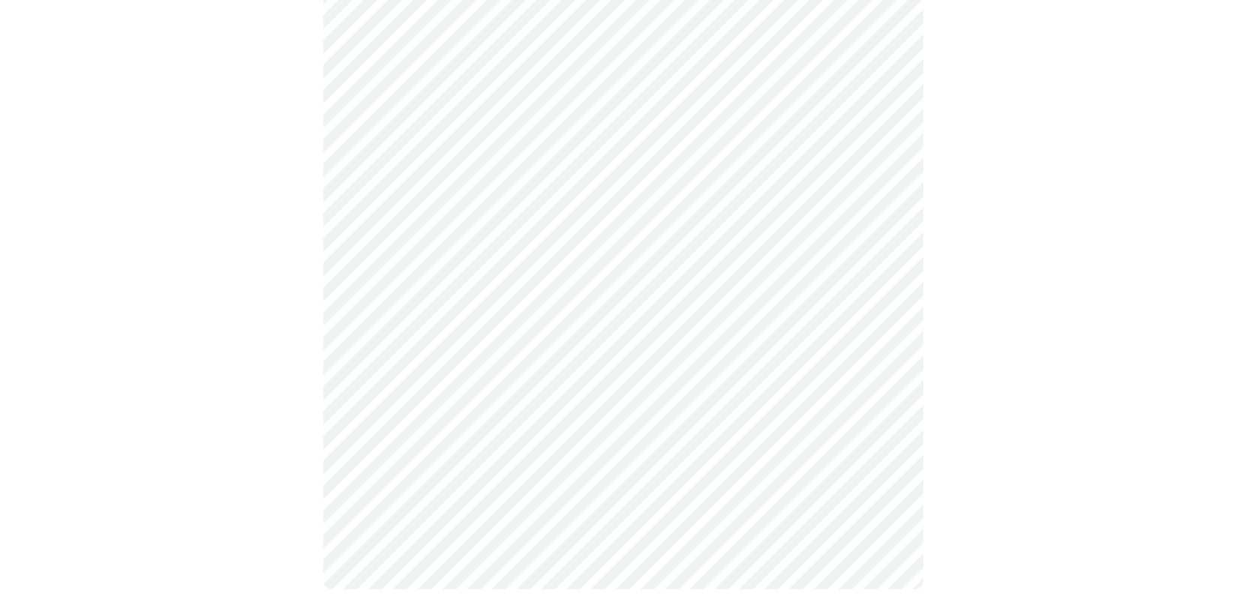
click at [991, 395] on div at bounding box center [623, 289] width 1234 height 659
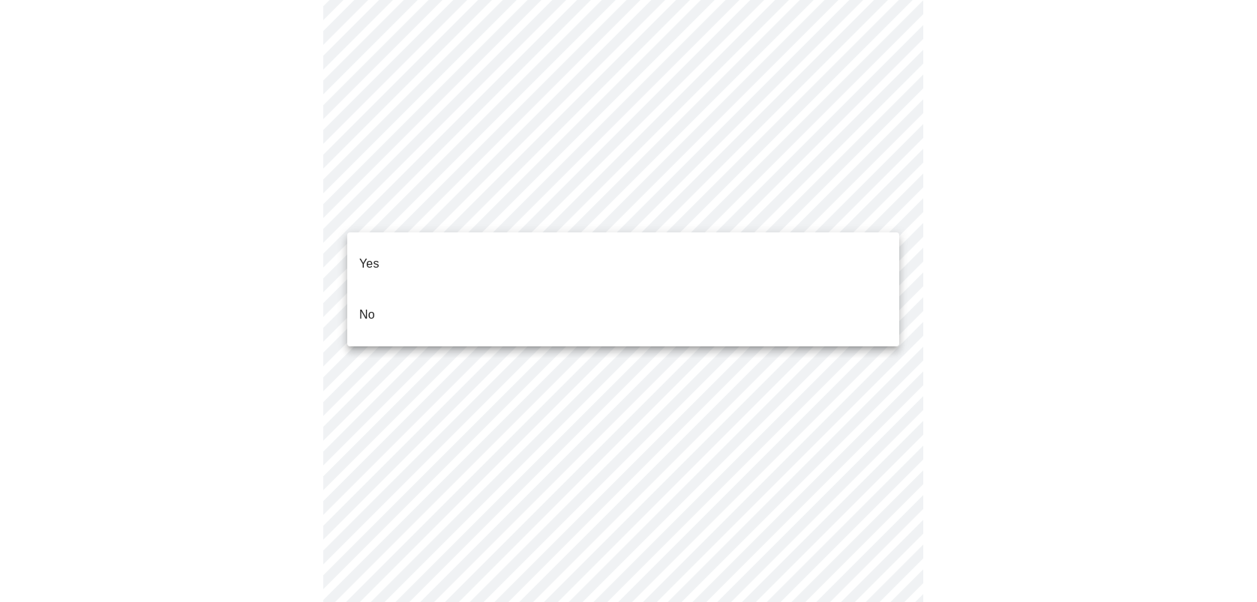
click at [395, 290] on li "No" at bounding box center [623, 315] width 552 height 51
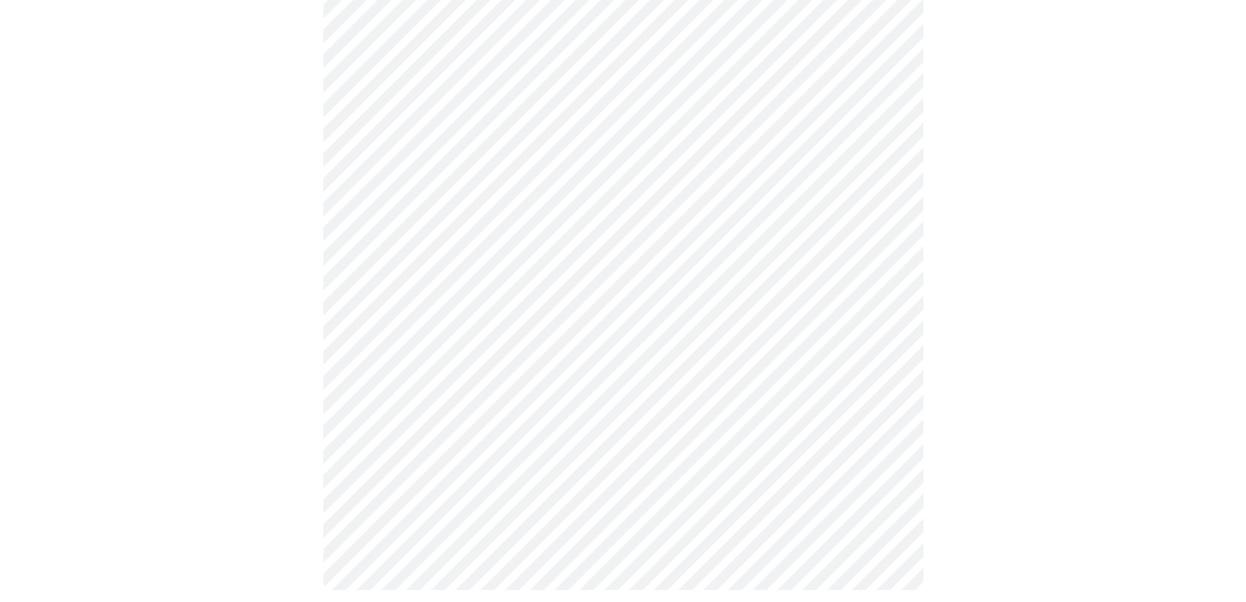
scroll to position [3656, 0]
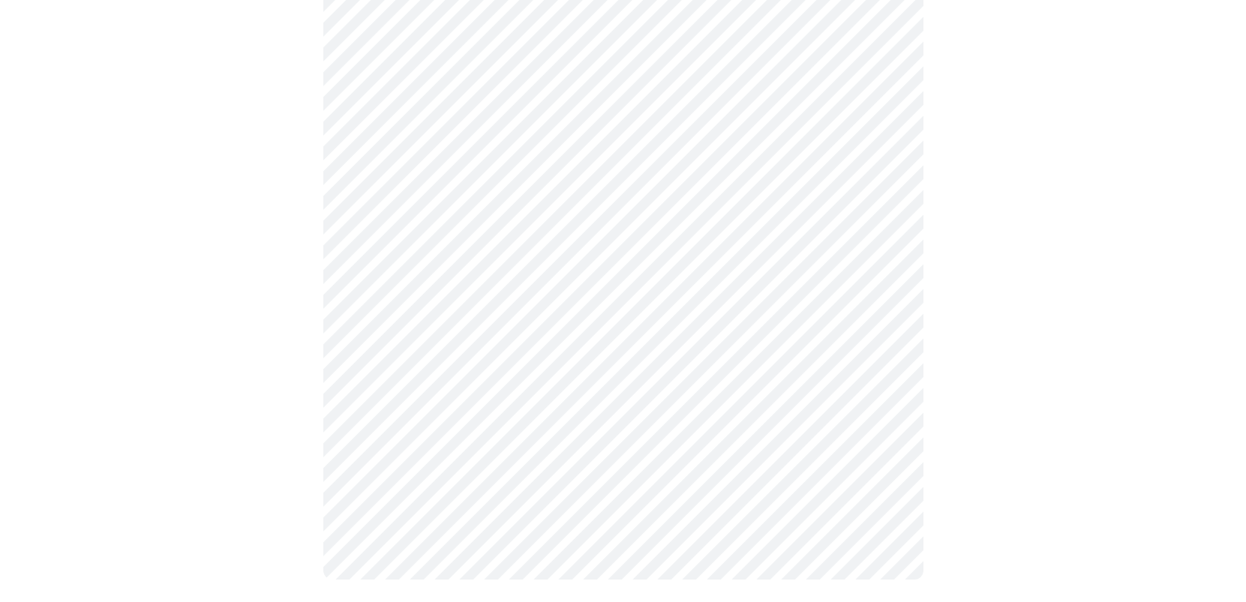
scroll to position [1209, 0]
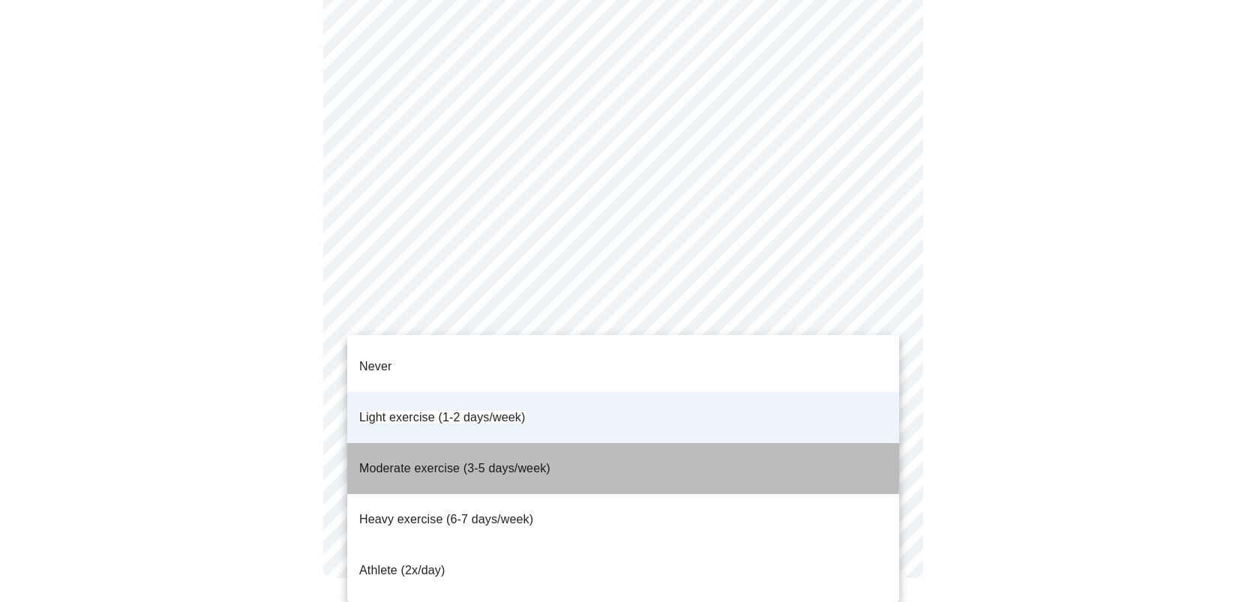
click at [433, 462] on span "Moderate exercise (3-5 days/week)" at bounding box center [454, 468] width 191 height 13
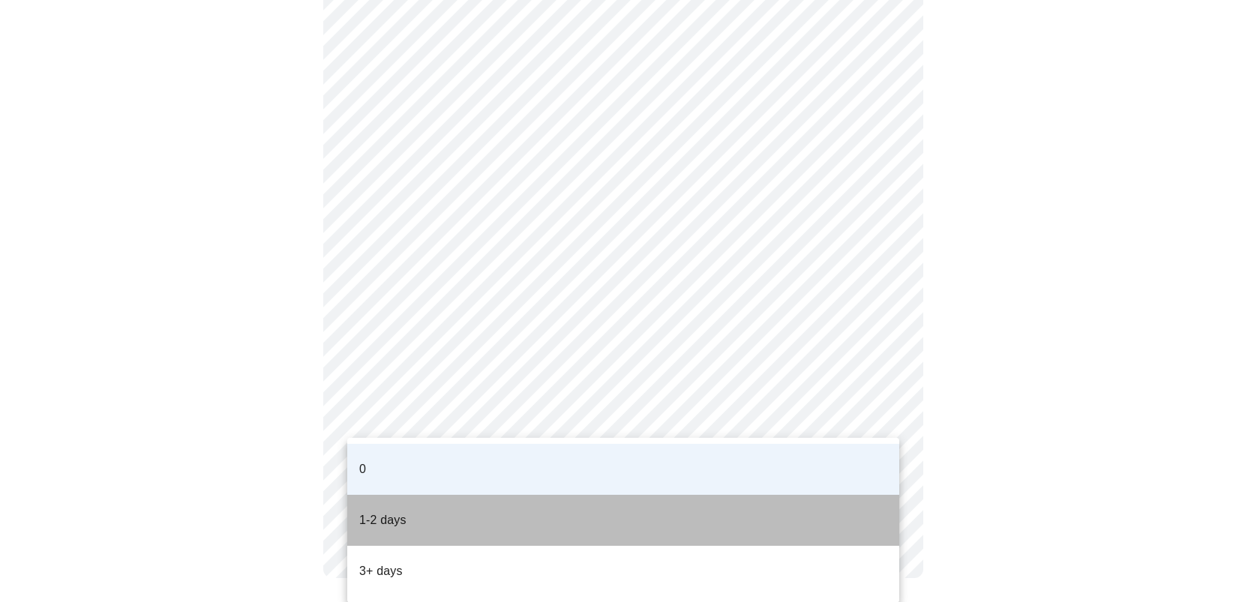
click at [386, 512] on p "1-2 days" at bounding box center [382, 521] width 47 height 18
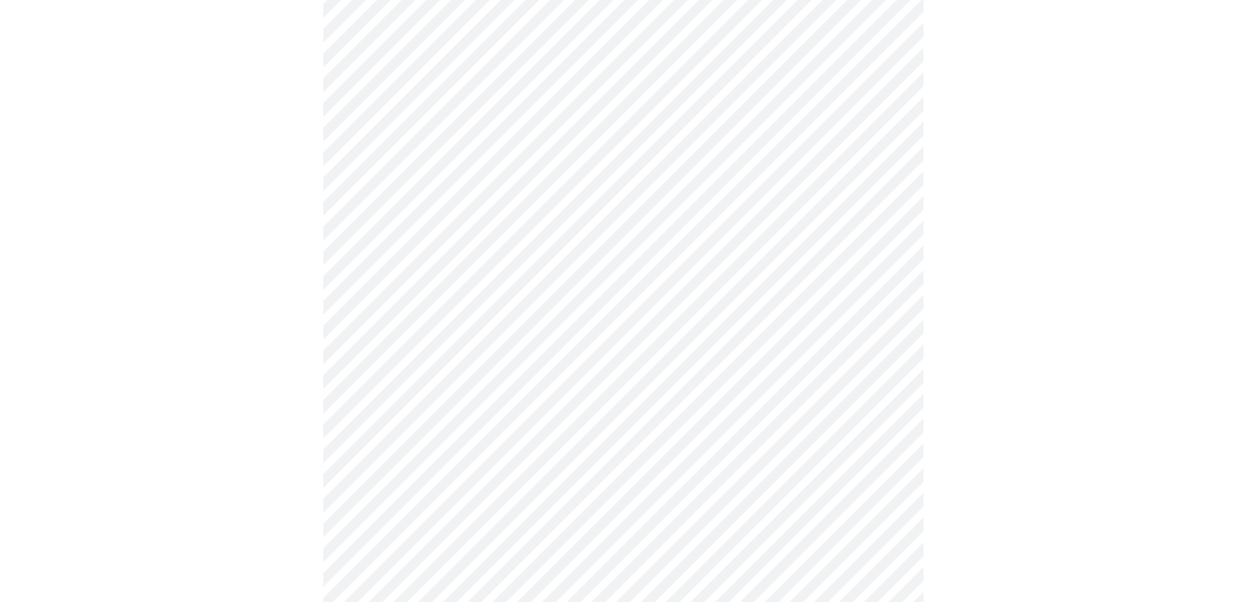
scroll to position [75, 0]
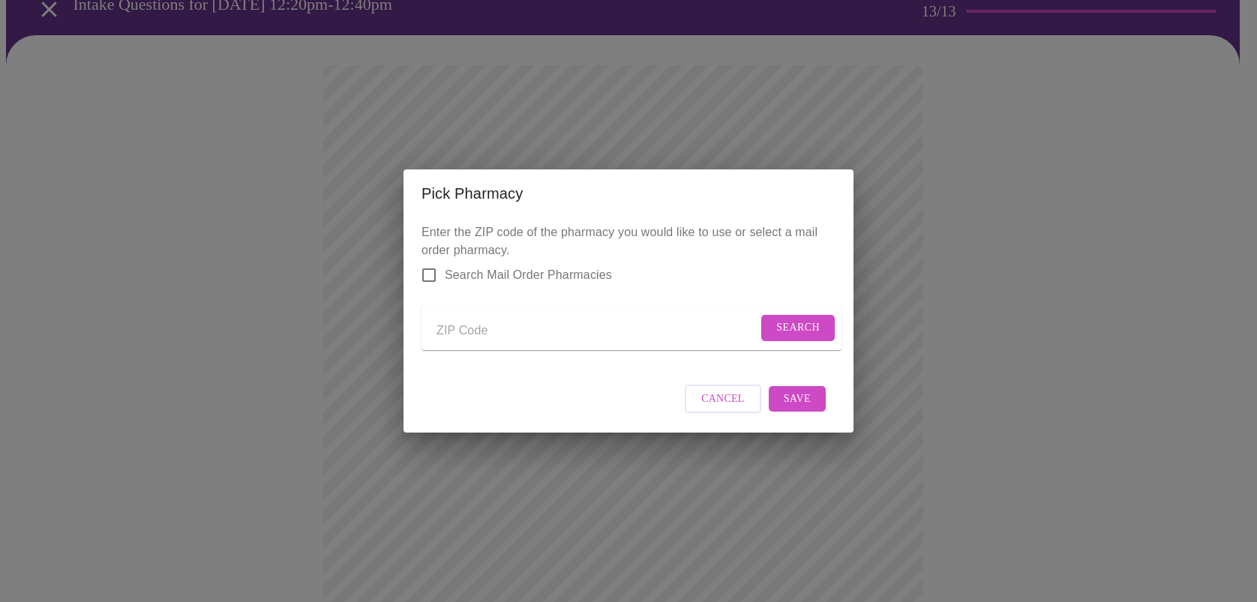
click at [536, 319] on input "Send a message to your care team" at bounding box center [597, 331] width 321 height 24
type input "33027"
click at [812, 319] on span "Search" at bounding box center [798, 328] width 44 height 19
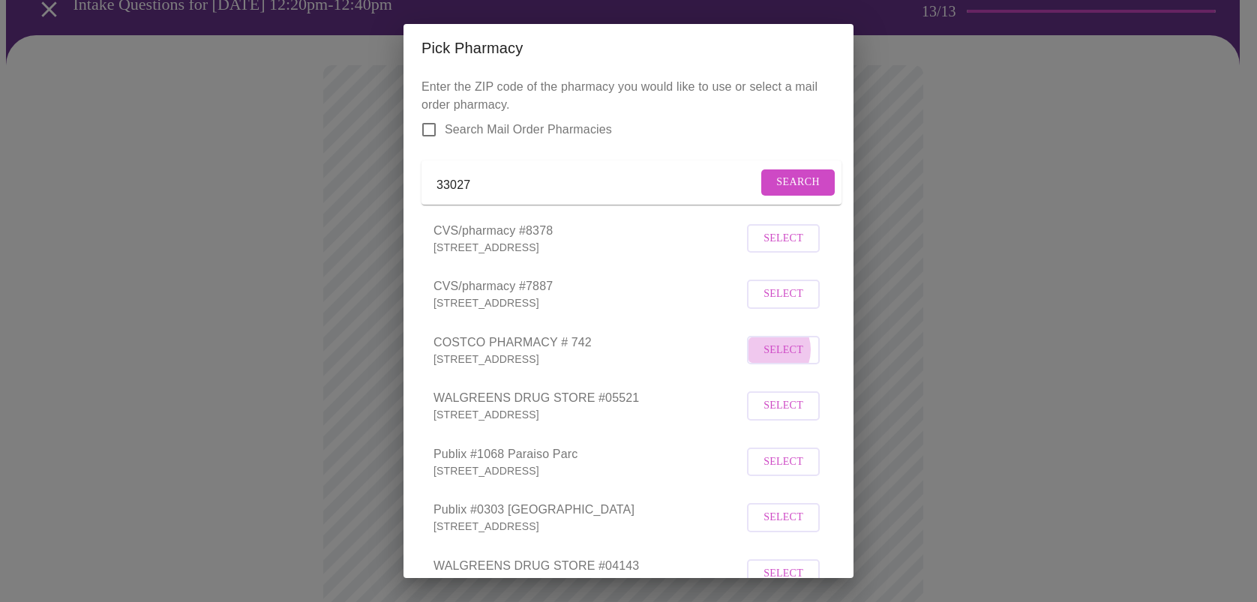
click at [769, 341] on span "Select" at bounding box center [784, 350] width 40 height 19
click at [958, 369] on div "Pick Pharmacy Enter the ZIP code of the pharmacy you would like to use or selec…" at bounding box center [628, 301] width 1257 height 602
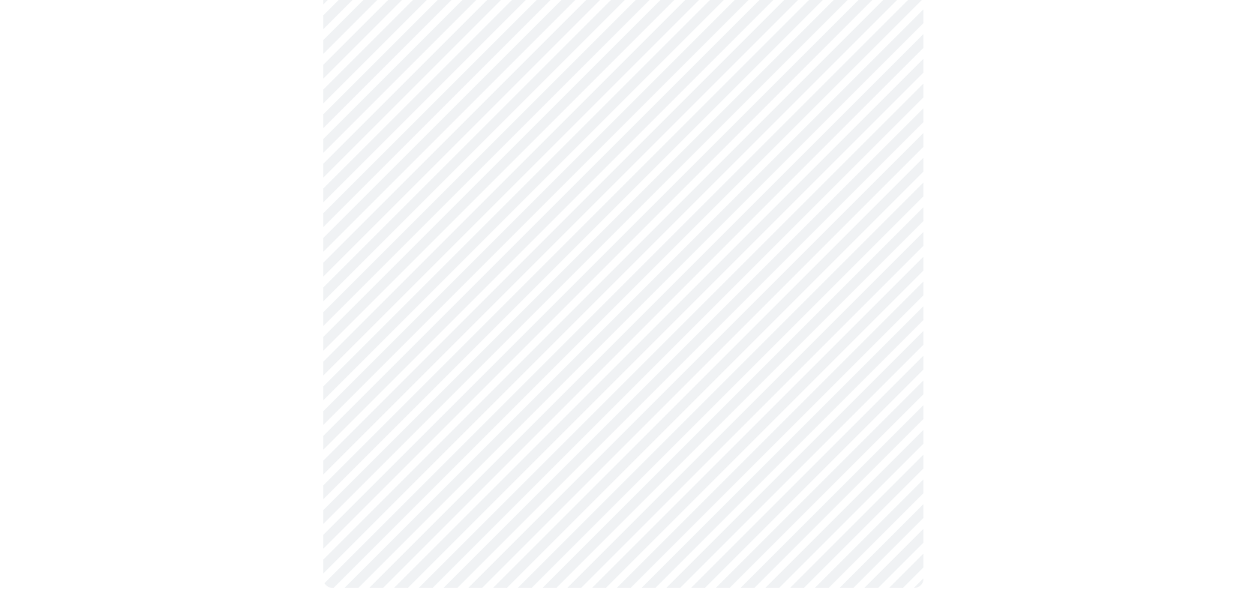
scroll to position [655, 0]
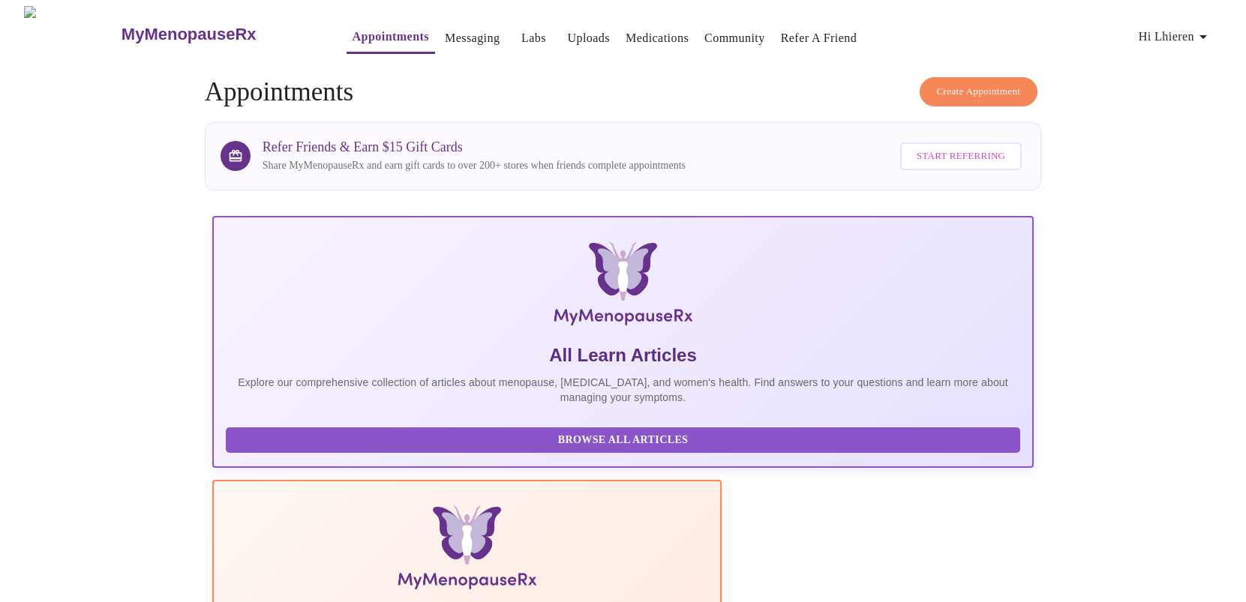
click at [1211, 28] on icon "button" at bounding box center [1203, 37] width 18 height 18
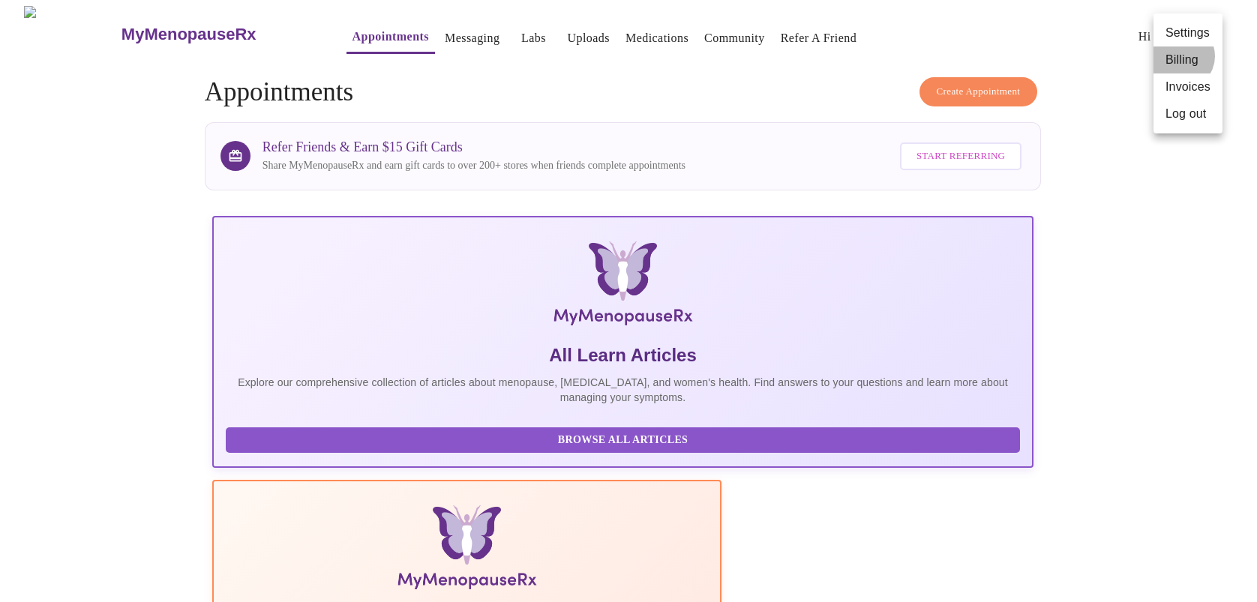
click at [1182, 52] on li "Billing" at bounding box center [1188, 60] width 69 height 27
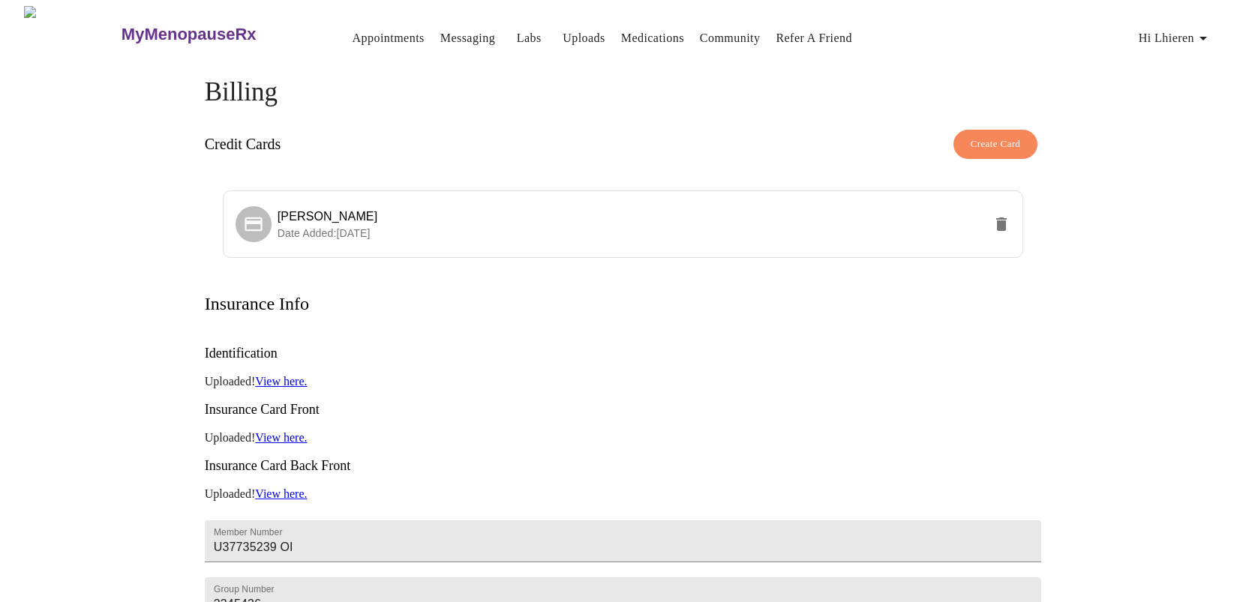
click at [353, 34] on link "Appointments" at bounding box center [389, 38] width 72 height 21
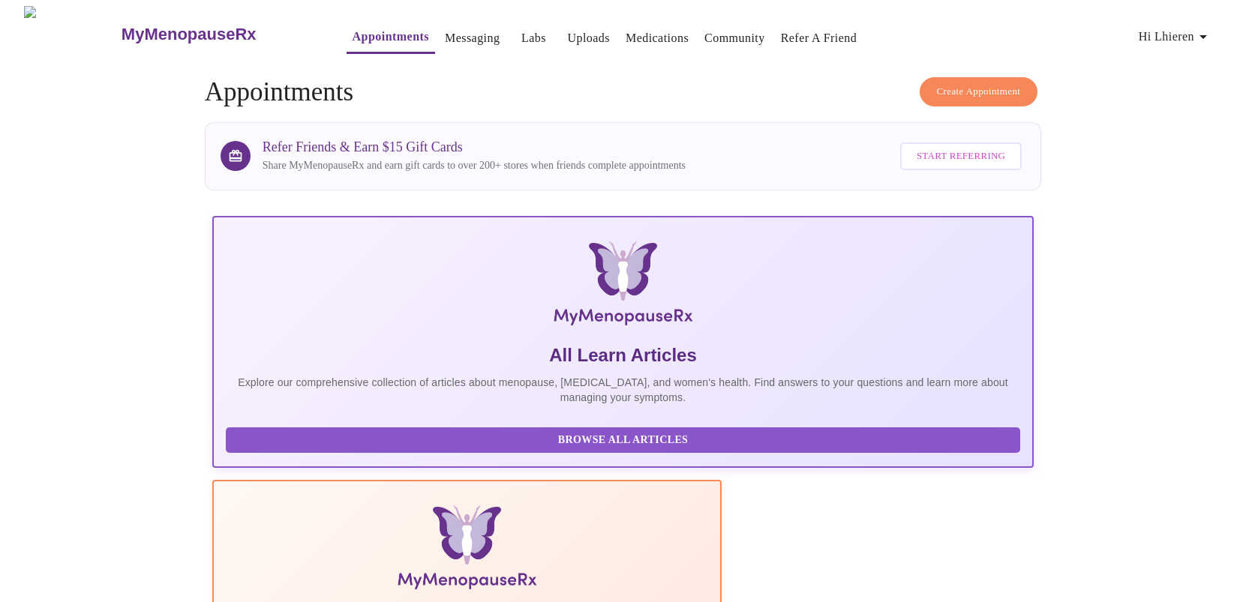
click at [1210, 32] on icon "button" at bounding box center [1203, 37] width 18 height 18
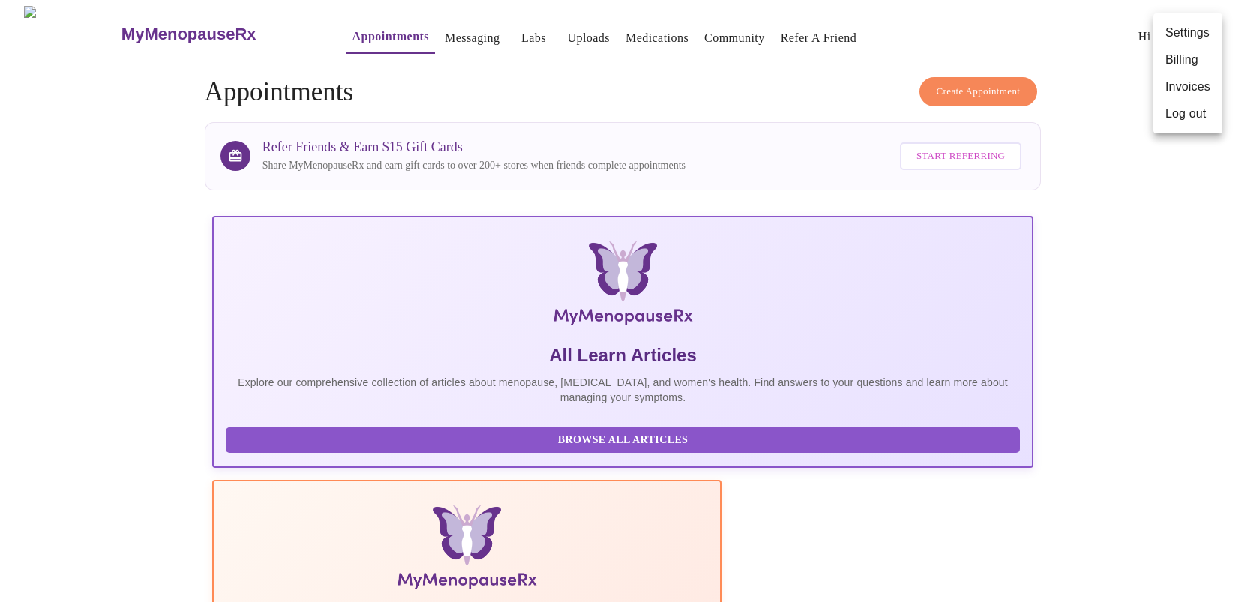
click at [1175, 103] on li "Log out" at bounding box center [1188, 114] width 69 height 27
